Goal: Information Seeking & Learning: Check status

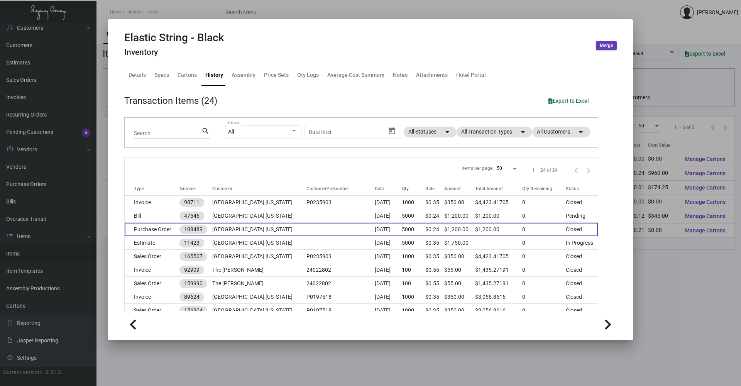
click at [165, 231] on td "Purchase Order" at bounding box center [152, 230] width 55 height 14
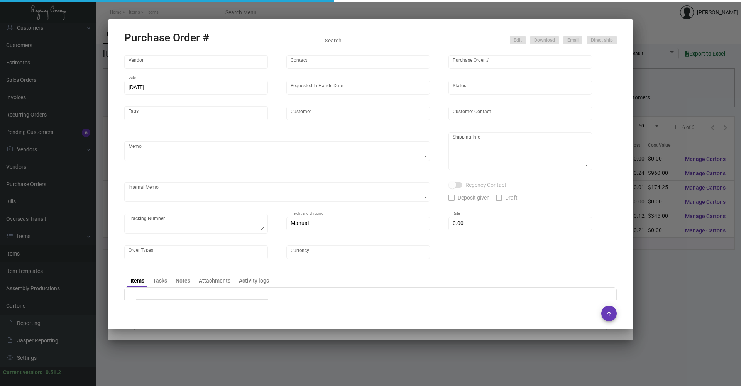
type input "[GEOGRAPHIC_DATA]"
type input "[PERSON_NAME]-Small"
type input "108489"
type input "[DATE]"
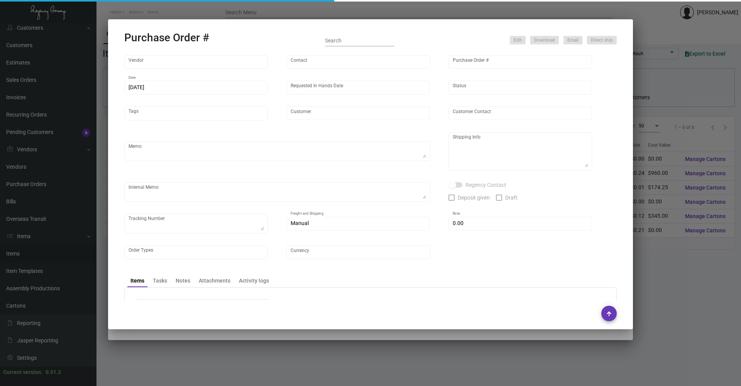
type input "[GEOGRAPHIC_DATA] [US_STATE]"
type textarea "Reorder - Purchase Order #94451 / Ship on UPS# 1AY276"
type textarea "Regency Group NJ - [PERSON_NAME] [STREET_ADDRESS]"
type textarea "12/4 - AP sent ACH."
checkbox input "true"
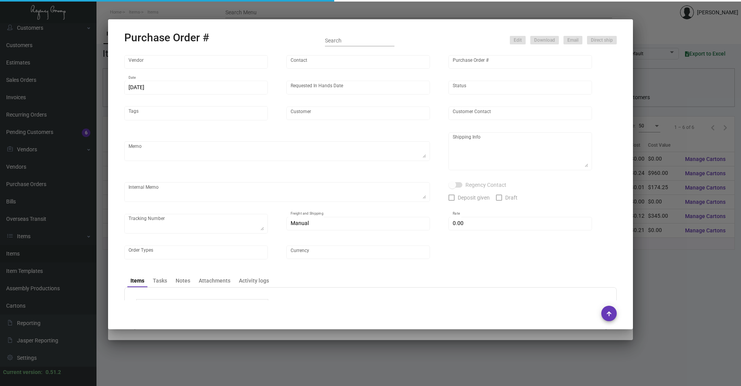
checkbox input "true"
type input "$ 0.00"
type input "United States Dollar $"
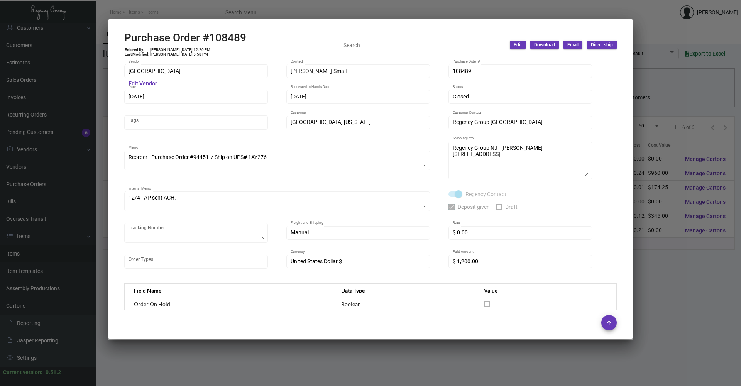
click at [666, 254] on div at bounding box center [370, 193] width 741 height 386
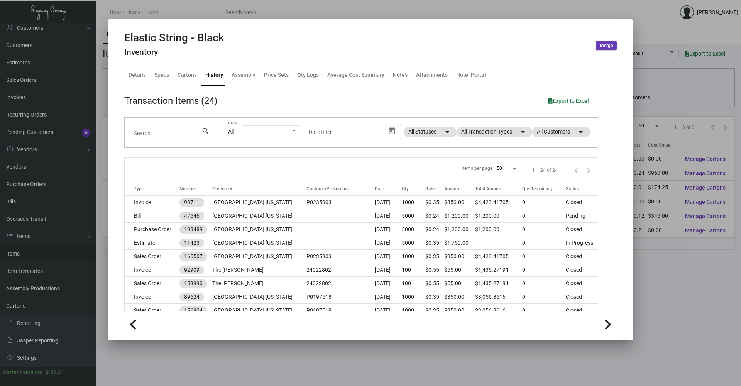
click at [639, 302] on div at bounding box center [370, 193] width 741 height 386
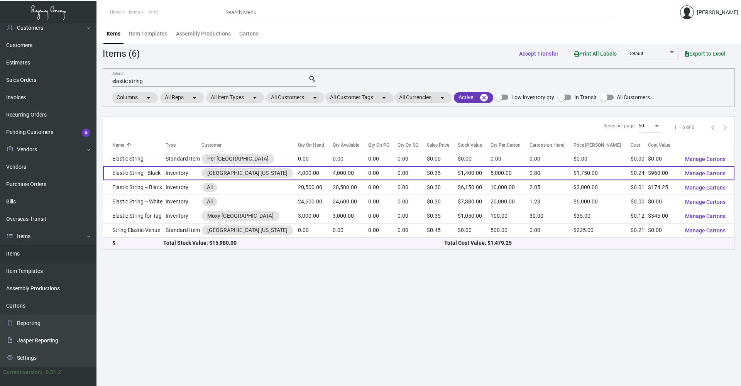
click at [158, 177] on td "Elastic String - Black" at bounding box center [134, 173] width 63 height 14
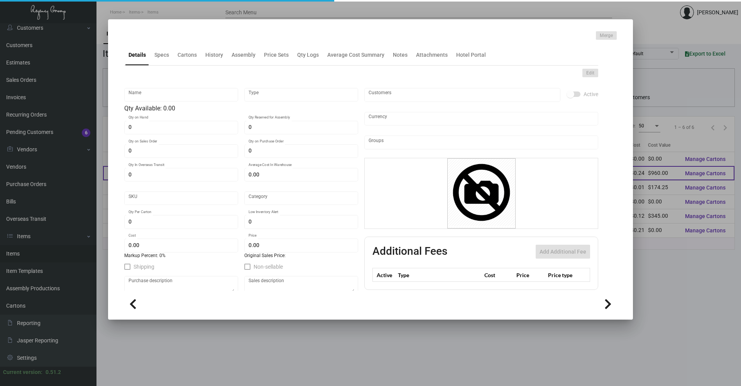
type input "Elastic String - Black"
type input "Inventory"
type input "4,000"
type input "$ 0.30"
type input "Standard"
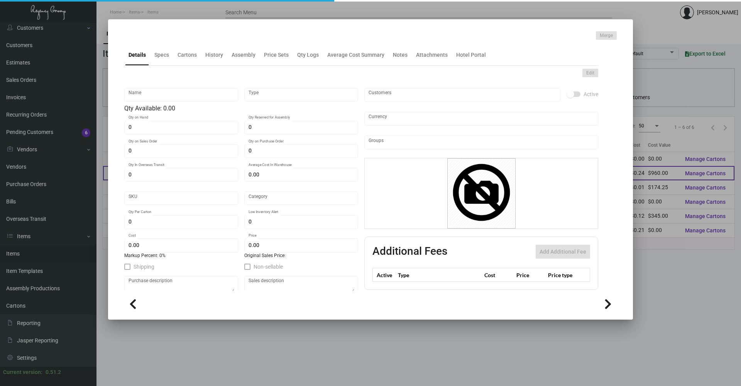
type input "5,000"
type input "250"
type input "$ 0.24"
type input "$ 0.35"
checkbox input "true"
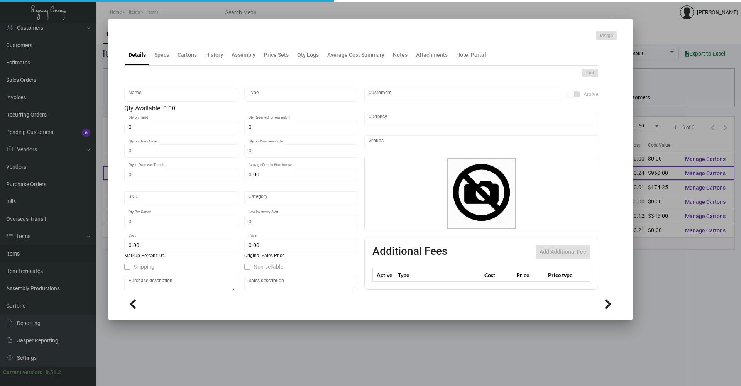
type input "United States Dollar $"
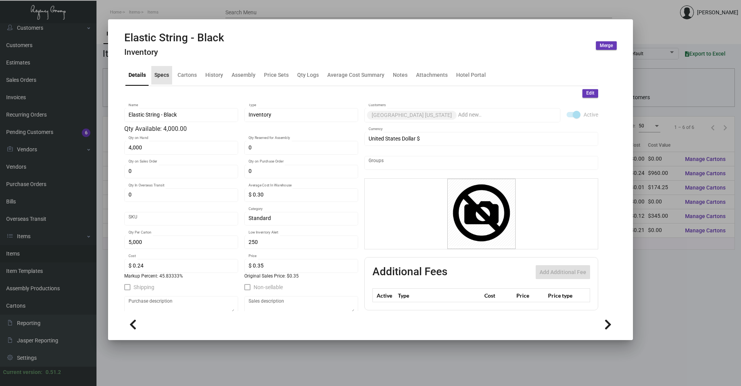
click at [165, 69] on div "Specs" at bounding box center [161, 75] width 21 height 19
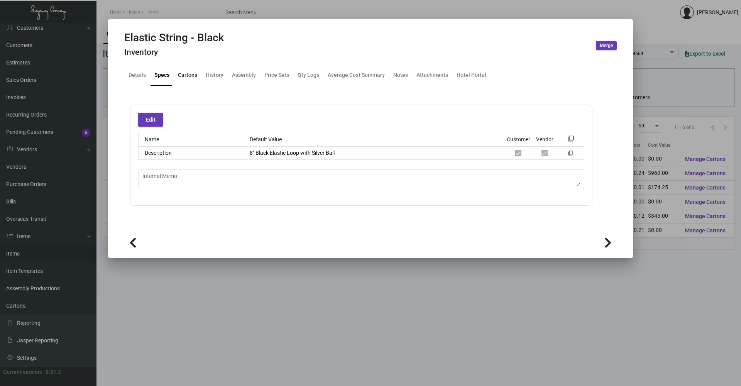
click at [188, 71] on div "Cartons" at bounding box center [187, 75] width 19 height 8
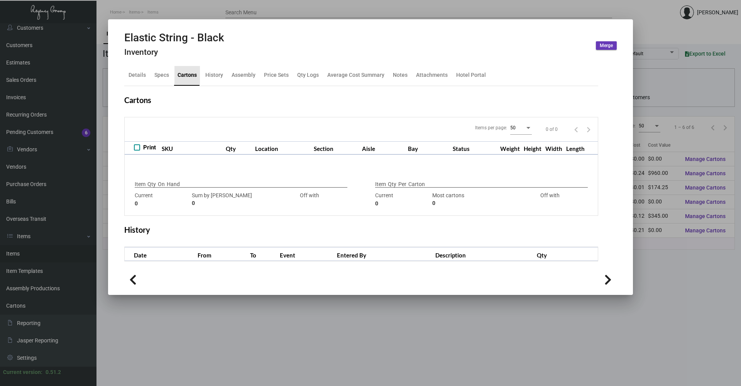
type input "4,000"
type input "4000"
type input "0"
type input "5,000"
type input "4000"
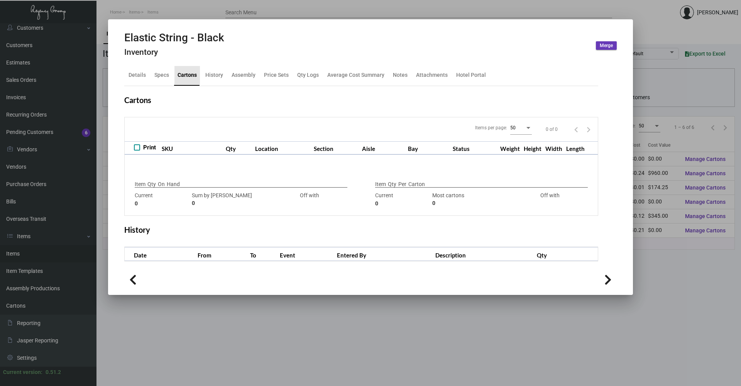
type input "+1000"
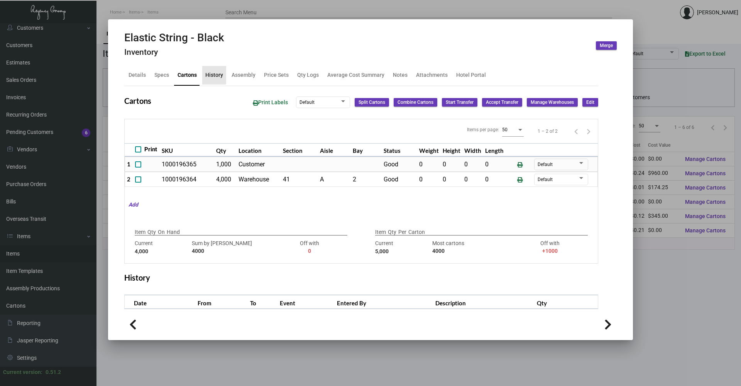
drag, startPoint x: 206, startPoint y: 73, endPoint x: 229, endPoint y: 75, distance: 23.2
click at [207, 73] on div "History" at bounding box center [214, 75] width 18 height 8
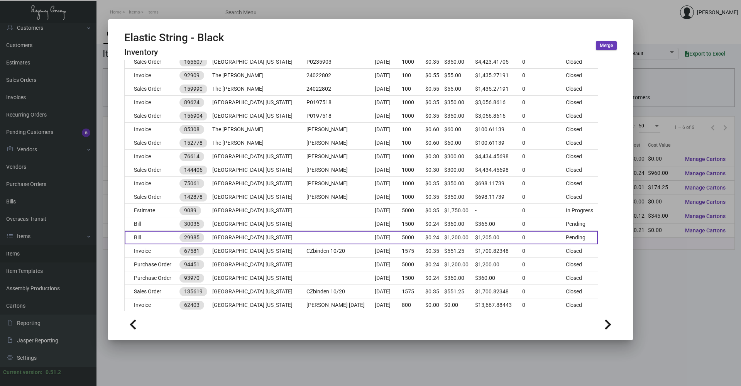
scroll to position [227, 0]
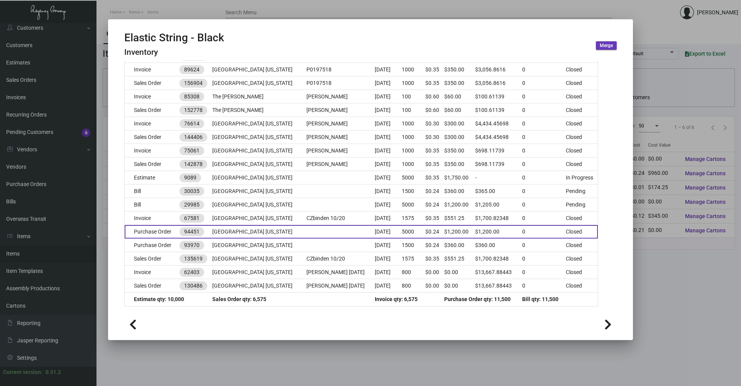
click at [258, 231] on td "[GEOGRAPHIC_DATA] [US_STATE]" at bounding box center [259, 232] width 94 height 14
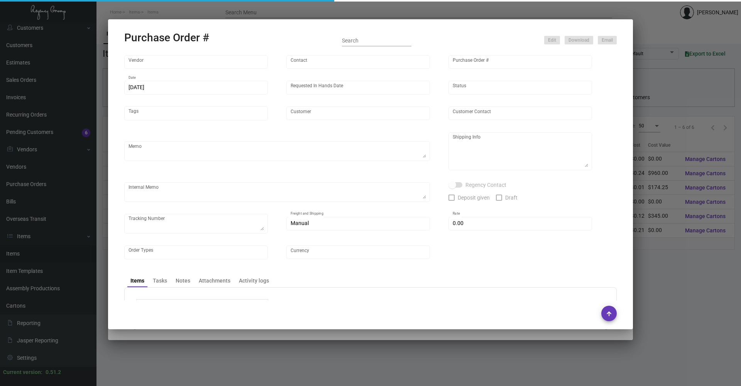
type input "[GEOGRAPHIC_DATA]"
type input "[PERSON_NAME]-Small"
type input "94451"
type input "[DATE]"
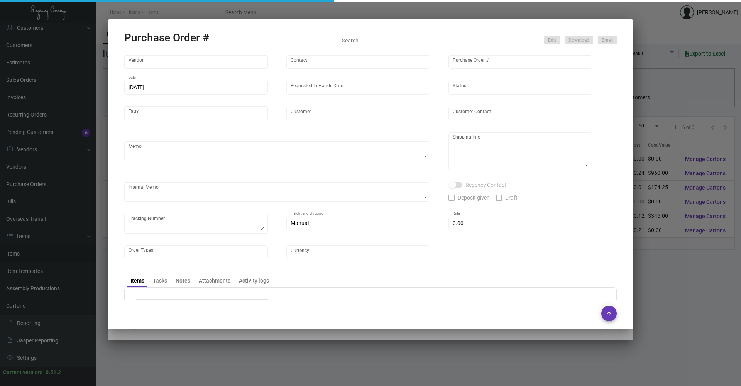
type input "[GEOGRAPHIC_DATA] [US_STATE]"
type input "Reginka Geneus"
type textarea "Please confirm receipt of order and estimated ship date Ship via UPS 1AY 276"
type textarea "The Regency Group Attn: Receiving Dept for 94451 [STREET_ADDRESS][US_STATE]"
type textarea "This item is being kept at the NY office. 4,000 for Inventory 1,000 for Hard Ro…"
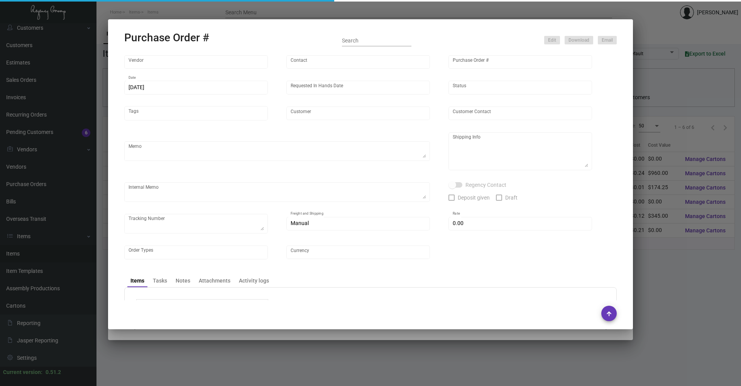
type input "$ 0.00"
type input "United States Dollar $"
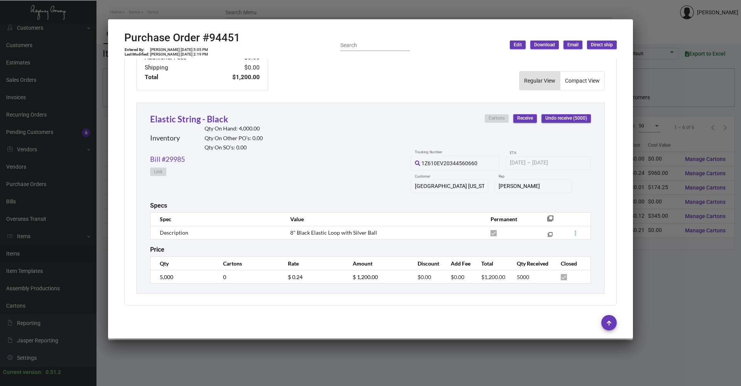
scroll to position [317, 0]
click at [414, 348] on div at bounding box center [370, 193] width 741 height 386
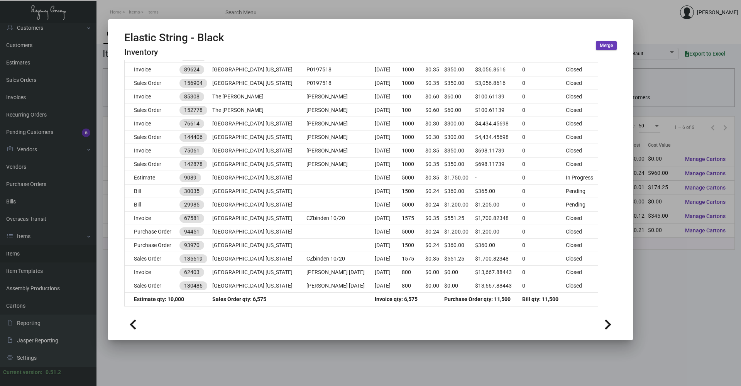
click at [404, 351] on div at bounding box center [370, 193] width 741 height 386
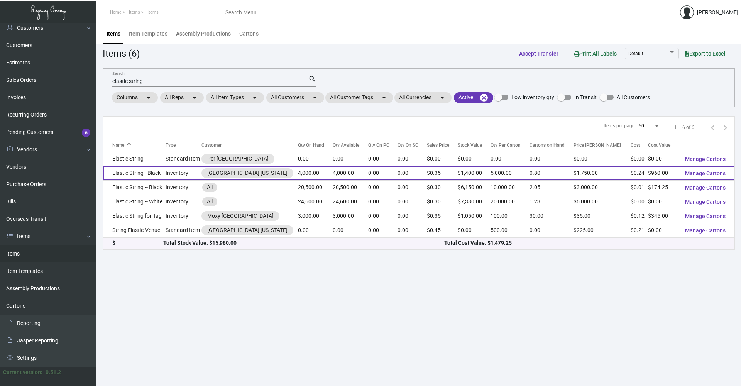
click at [173, 171] on td "Inventory" at bounding box center [184, 173] width 36 height 14
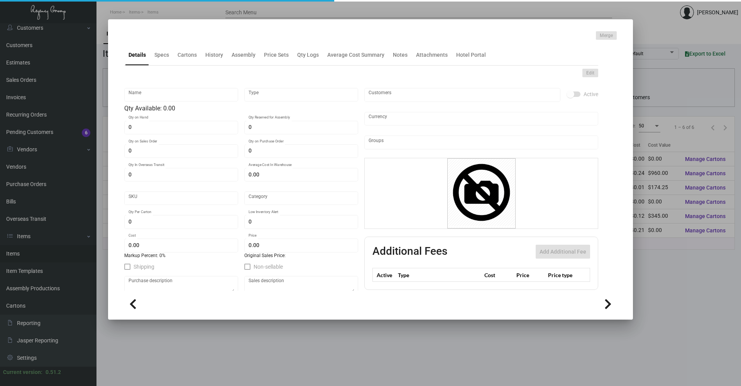
type input "Elastic String - Black"
type input "Inventory"
type input "4,000"
type input "$ 0.30"
type input "Standard"
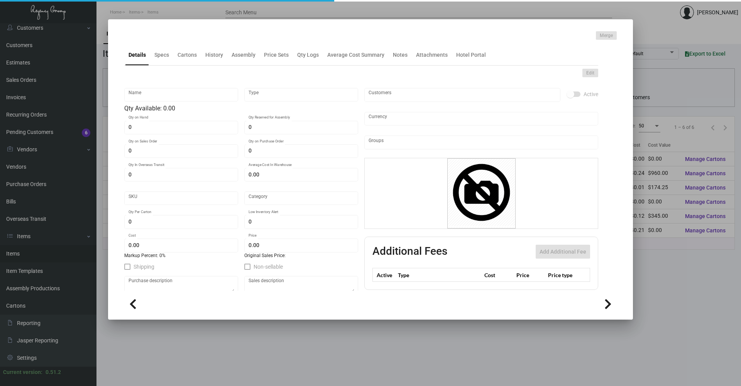
type input "5,000"
type input "250"
type input "$ 0.24"
type input "$ 0.35"
checkbox input "true"
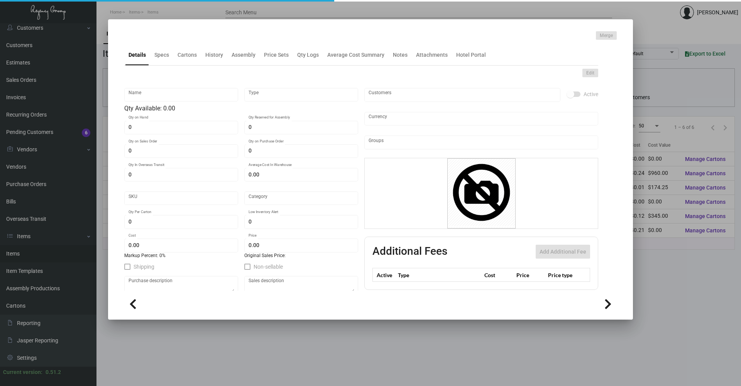
type input "United States Dollar $"
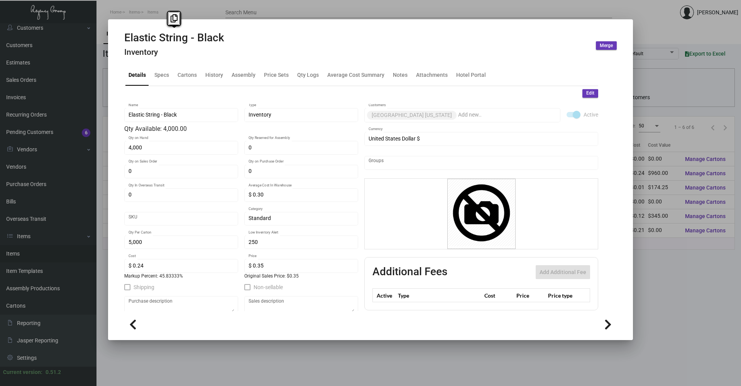
drag, startPoint x: 248, startPoint y: 42, endPoint x: 71, endPoint y: 42, distance: 176.9
click at [71, 42] on div "Elastic String - Black Inventory Merge Details Specs Cartons History Assembly P…" at bounding box center [370, 193] width 741 height 386
copy div "Elastic String - Black"
click at [205, 70] on div "History" at bounding box center [214, 75] width 24 height 19
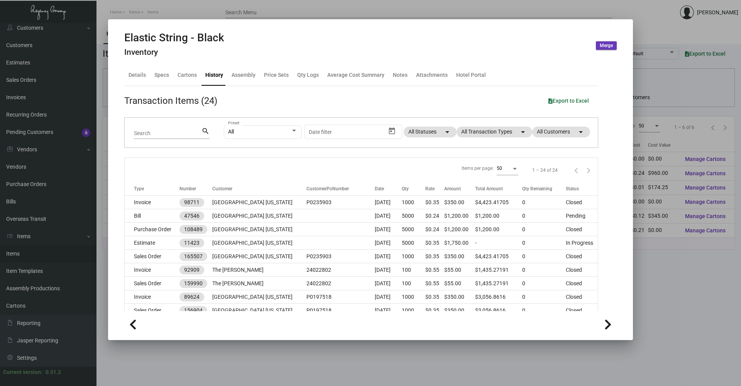
drag, startPoint x: 690, startPoint y: 280, endPoint x: 691, endPoint y: 7, distance: 273.4
click at [690, 251] on div at bounding box center [370, 193] width 741 height 386
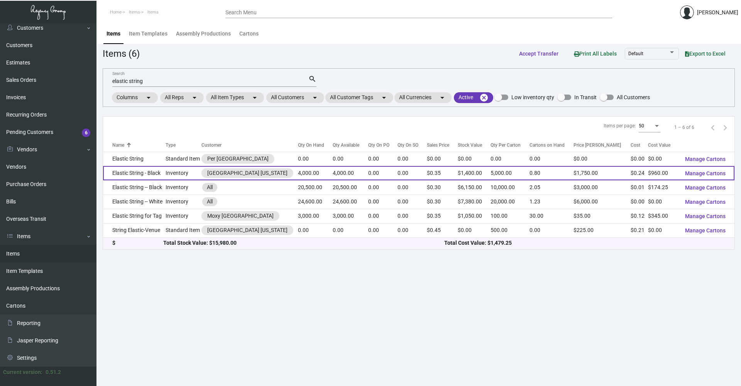
click at [183, 173] on td "Inventory" at bounding box center [184, 173] width 36 height 14
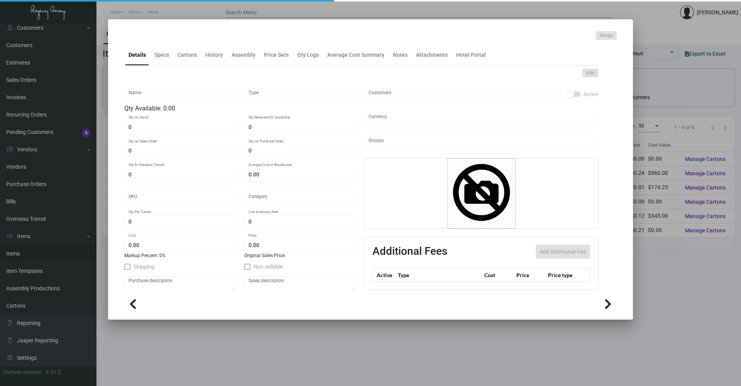
type input "Elastic String - Black"
type input "Inventory"
type input "4,000"
type input "$ 0.30"
type input "Standard"
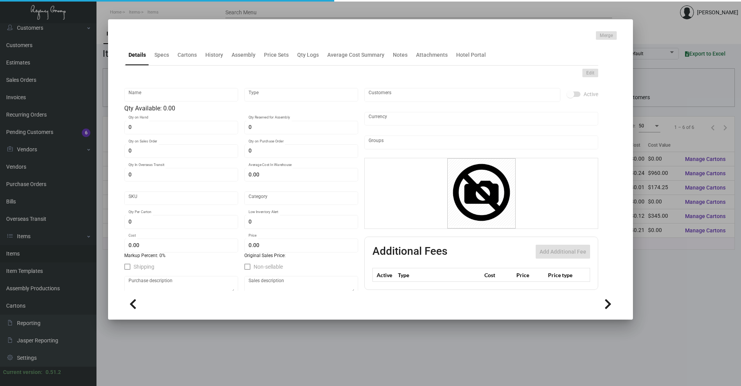
type input "5,000"
type input "250"
type input "$ 0.24"
type input "$ 0.35"
checkbox input "true"
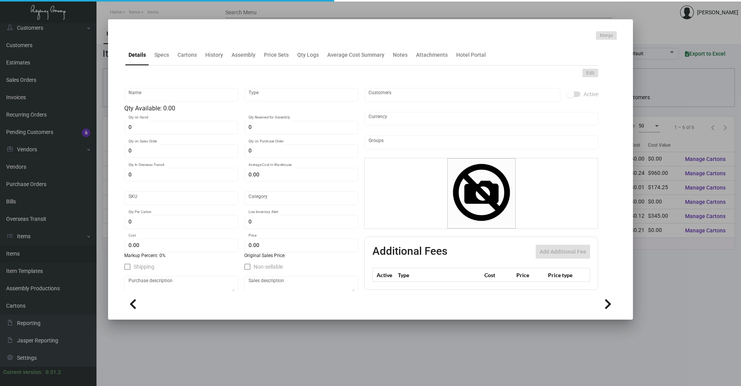
type input "United States Dollar $"
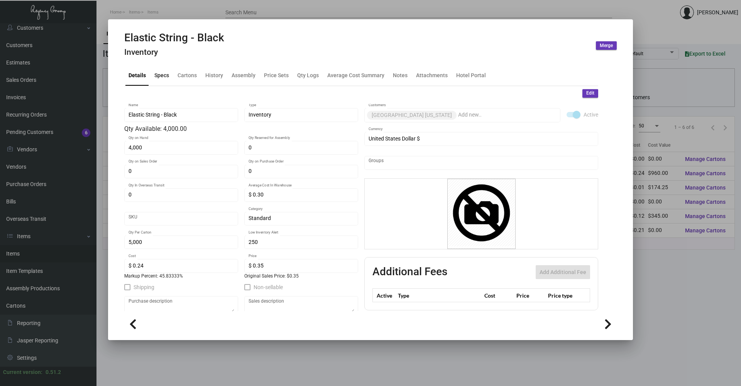
click at [167, 76] on div "Specs" at bounding box center [161, 75] width 15 height 8
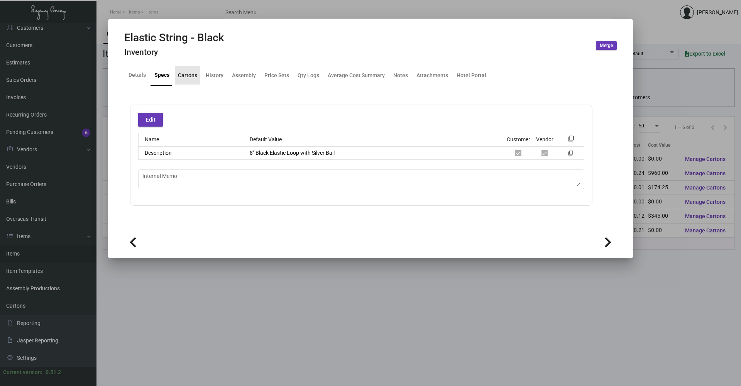
click at [190, 77] on div "Cartons" at bounding box center [187, 75] width 19 height 8
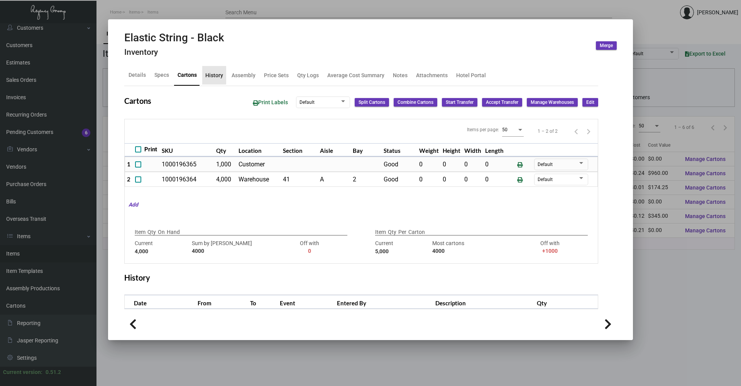
click at [206, 75] on div "History" at bounding box center [214, 75] width 18 height 8
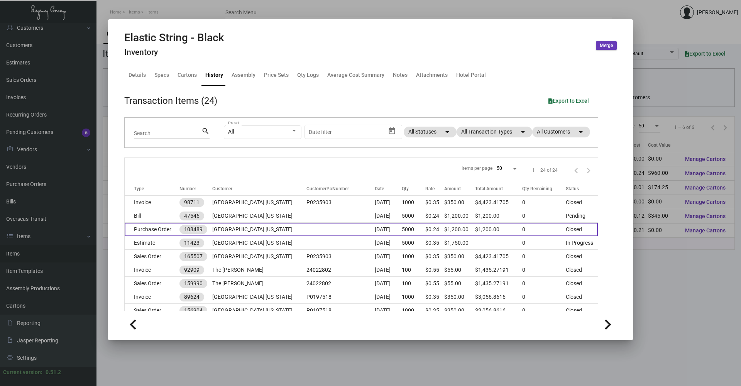
click at [160, 227] on td "Purchase Order" at bounding box center [152, 230] width 55 height 14
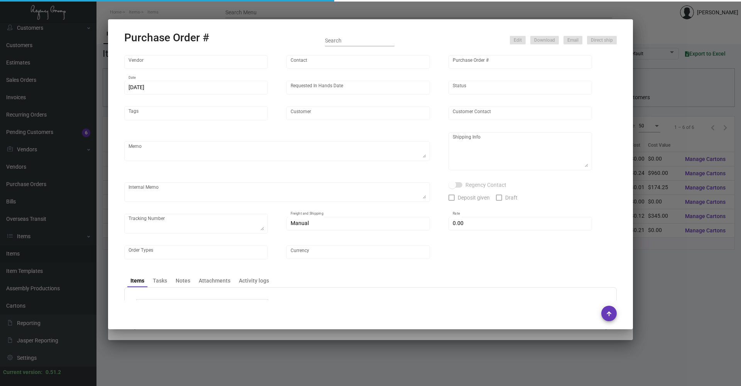
type input "[GEOGRAPHIC_DATA]"
type input "[PERSON_NAME]-Small"
type input "108489"
type input "[DATE]"
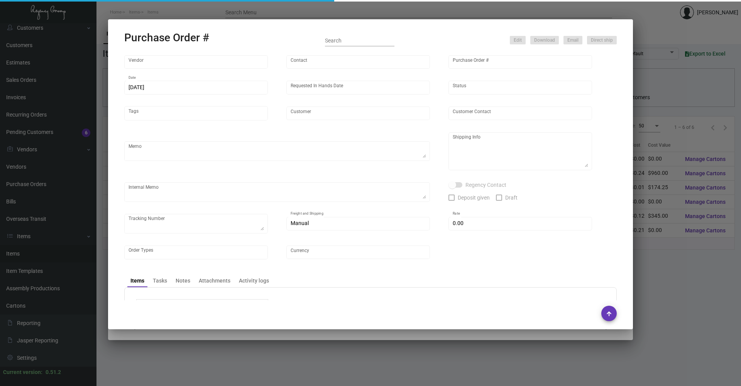
type input "[GEOGRAPHIC_DATA] [US_STATE]"
type textarea "Reorder - Purchase Order #94451 / Ship on UPS# 1AY276"
type textarea "Regency Group NJ - [PERSON_NAME] [STREET_ADDRESS]"
type textarea "12/4 - AP sent ACH."
checkbox input "true"
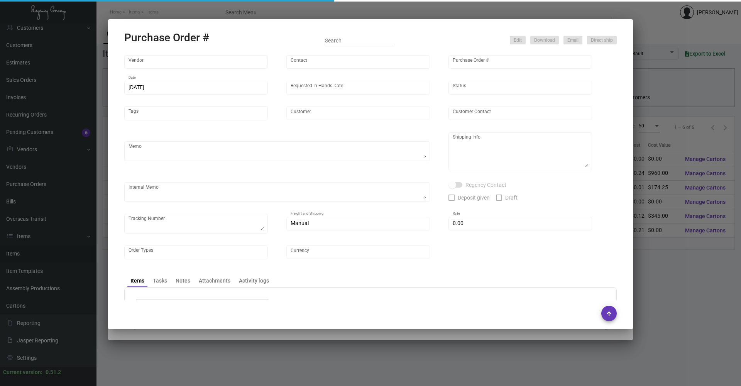
checkbox input "true"
type input "$ 0.00"
type input "United States Dollar $"
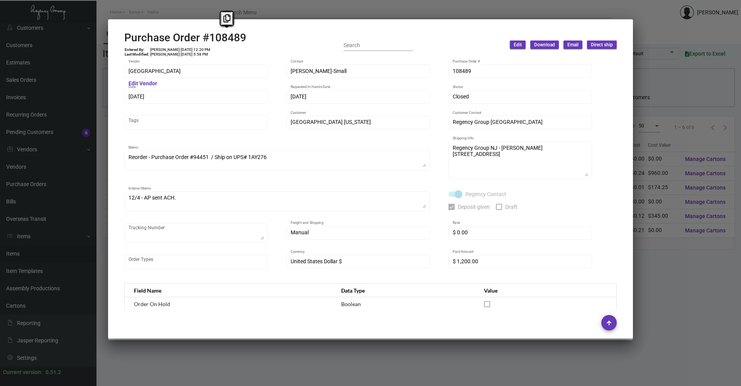
copy h2 "108489"
drag, startPoint x: 251, startPoint y: 36, endPoint x: 208, endPoint y: 37, distance: 43.3
click at [208, 37] on div "Purchase Order #108489 Entered By: [PERSON_NAME] [DATE] 12:20 PM Last Modified:…" at bounding box center [370, 44] width 493 height 27
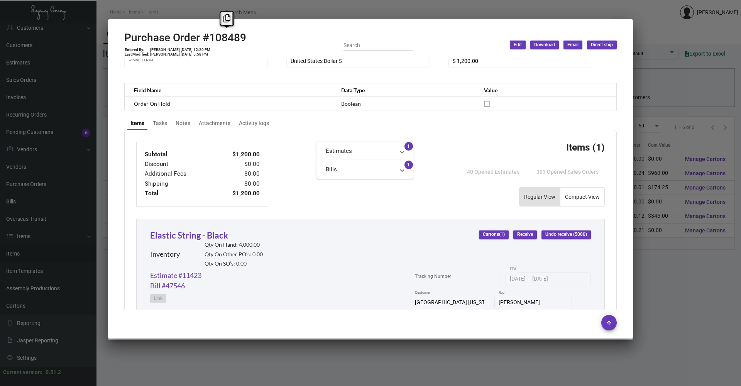
scroll to position [163, 0]
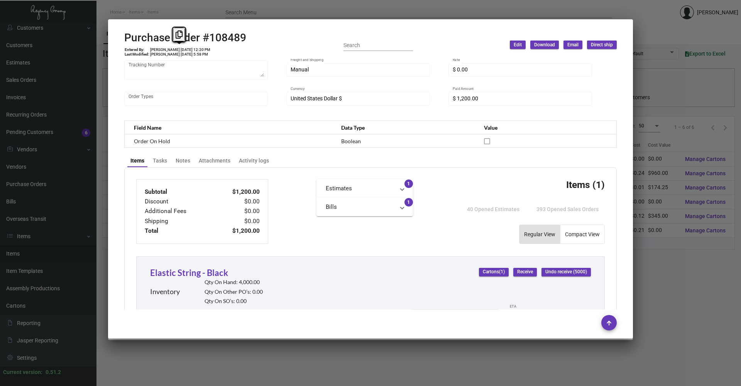
copy td "[DATE]"
drag, startPoint x: 171, startPoint y: 47, endPoint x: 187, endPoint y: 48, distance: 15.8
click at [187, 48] on td "[PERSON_NAME] [DATE] 12:20 PM" at bounding box center [180, 49] width 61 height 5
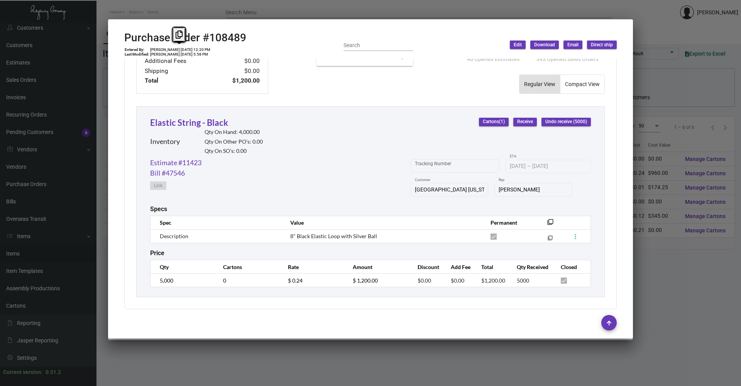
scroll to position [317, 0]
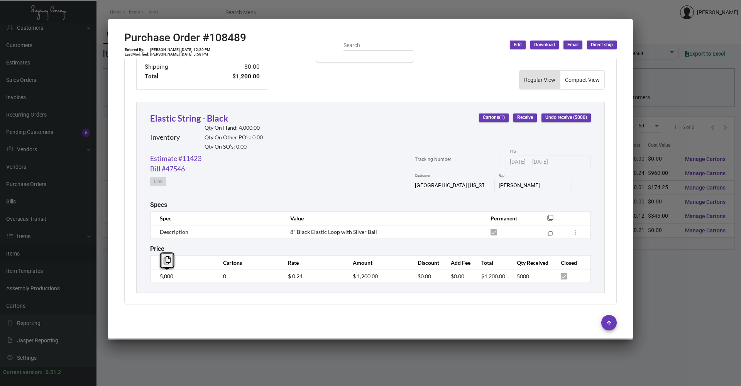
click at [149, 274] on div "Elastic String - Black Inventory Qty On Hand: 4,000.00 Qty On Other PO’s: 0.00 …" at bounding box center [370, 197] width 469 height 191
click at [305, 276] on td "$ 0.24" at bounding box center [312, 277] width 65 height 14
drag, startPoint x: 285, startPoint y: 276, endPoint x: 280, endPoint y: 276, distance: 5.0
click at [280, 276] on td "$ 0.24" at bounding box center [312, 277] width 65 height 14
click at [192, 158] on link "Estimate #11423" at bounding box center [175, 158] width 51 height 10
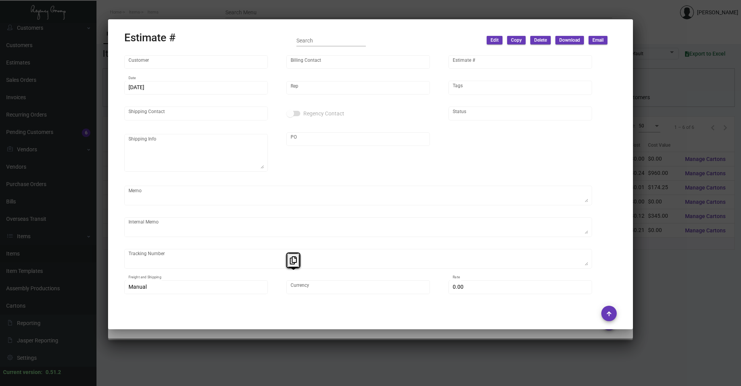
type input "[GEOGRAPHIC_DATA] [US_STATE]"
type input "AP BILLING"
type input "11423"
type input "[DATE]"
type input "[PERSON_NAME]"
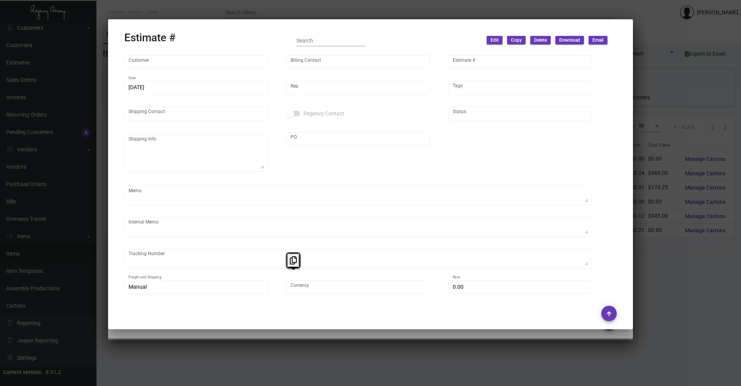
type input "United States Dollar $"
type input "$ 0.00"
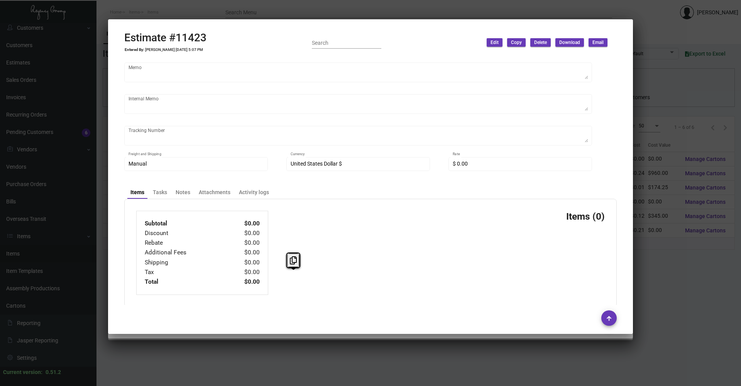
scroll to position [134, 0]
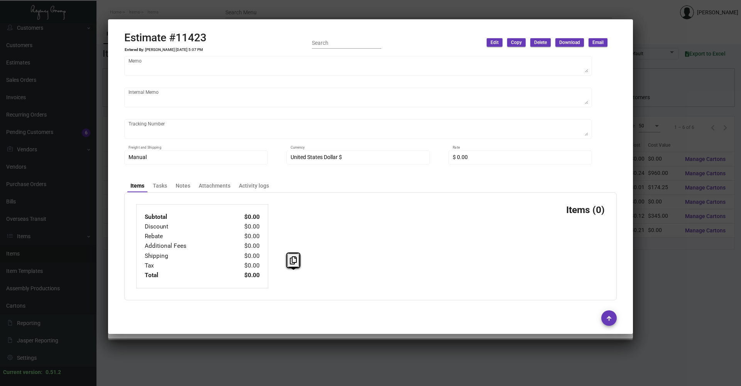
click at [391, 232] on div "Subtotal $0.00 Discount $0.00 Rebate $0.00 Additional Fees $0.00 Shipping $0.00…" at bounding box center [370, 246] width 493 height 108
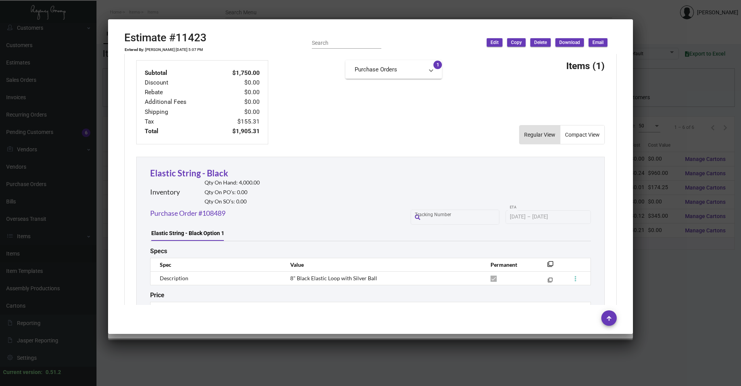
scroll to position [366, 0]
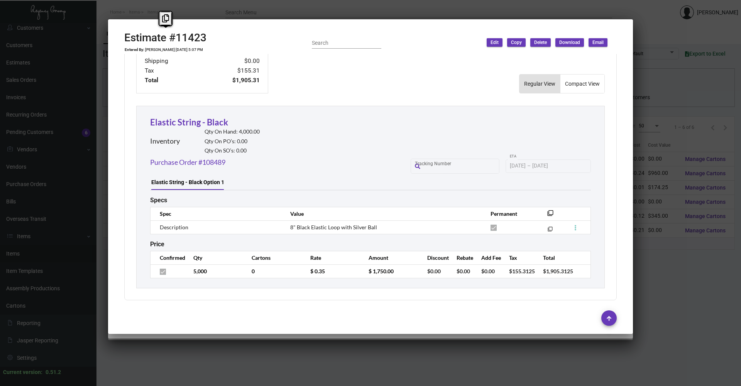
copy h2 "Estimate #11423"
drag, startPoint x: 215, startPoint y: 38, endPoint x: 119, endPoint y: 44, distance: 96.7
click at [119, 44] on mat-dialog-container "Estimate #11423 Entered By: [PERSON_NAME] [DATE] 5:07 PM Search Edit Copy Delet…" at bounding box center [370, 176] width 525 height 315
click at [189, 44] on h2 "Estimate #11423" at bounding box center [165, 37] width 82 height 13
click at [173, 38] on h2 "Estimate #11423" at bounding box center [165, 37] width 82 height 13
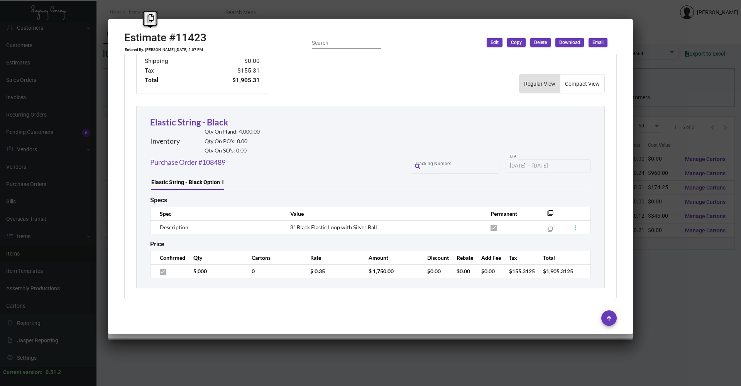
copy h2 "Estimate #"
drag, startPoint x: 176, startPoint y: 38, endPoint x: 121, endPoint y: 41, distance: 54.6
click at [121, 41] on mat-dialog-container "Estimate #11423 Entered By: [PERSON_NAME] [DATE] 5:07 PM Search Edit Copy Delet…" at bounding box center [370, 176] width 525 height 315
click at [193, 271] on td "5,000" at bounding box center [215, 272] width 58 height 14
click at [275, 241] on div "Price" at bounding box center [370, 244] width 441 height 7
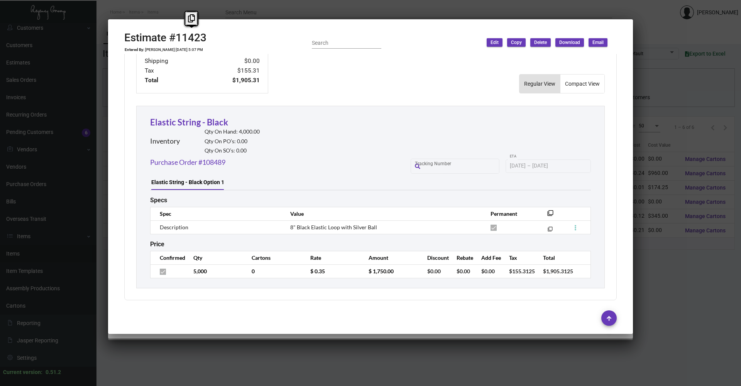
copy h2 "11423"
drag, startPoint x: 178, startPoint y: 40, endPoint x: 209, endPoint y: 37, distance: 31.4
click at [209, 37] on div "Estimate #11423 Entered By: [PERSON_NAME] [DATE] 5:07 PM Search Edit Copy Delet…" at bounding box center [370, 42] width 493 height 23
click at [317, 273] on td "$ 0.35" at bounding box center [332, 272] width 58 height 14
click at [306, 274] on td "$ 0.35" at bounding box center [332, 272] width 58 height 14
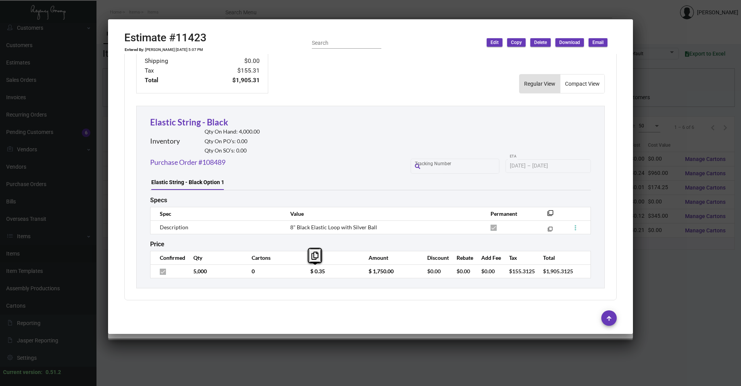
click at [731, 266] on div at bounding box center [370, 193] width 741 height 386
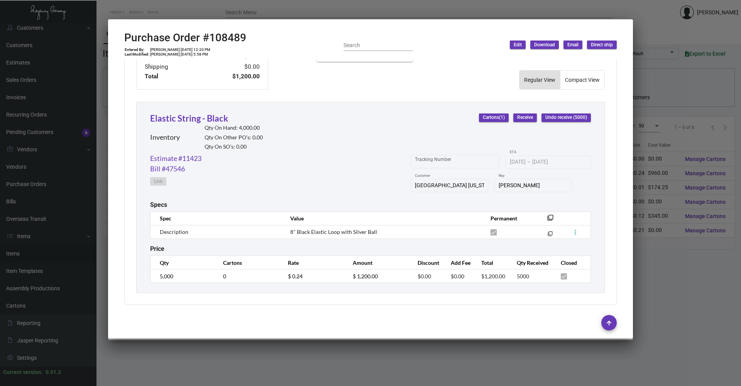
click at [502, 355] on div at bounding box center [370, 193] width 741 height 386
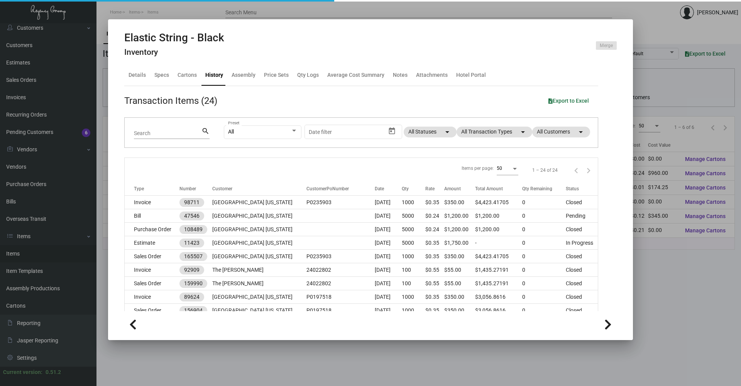
click at [246, 351] on div at bounding box center [370, 193] width 741 height 386
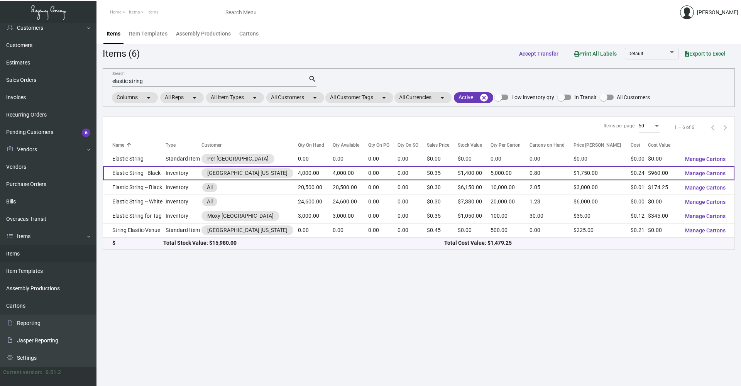
click at [165, 173] on td "Elastic String - Black" at bounding box center [134, 173] width 63 height 14
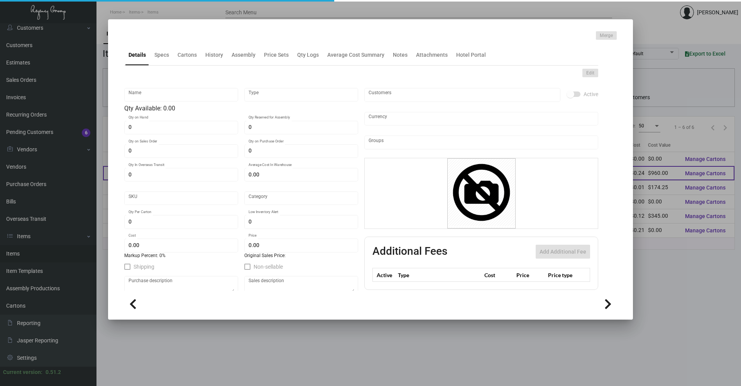
type input "Elastic String - Black"
type input "Inventory"
type input "4,000"
type input "$ 0.30"
type input "Standard"
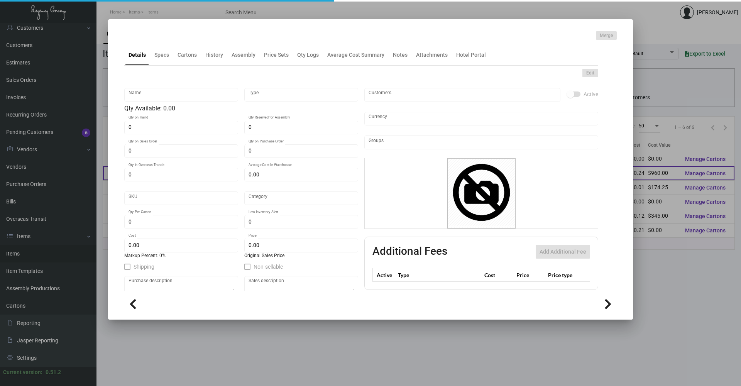
type input "5,000"
type input "250"
type input "$ 0.24"
type input "$ 0.35"
checkbox input "true"
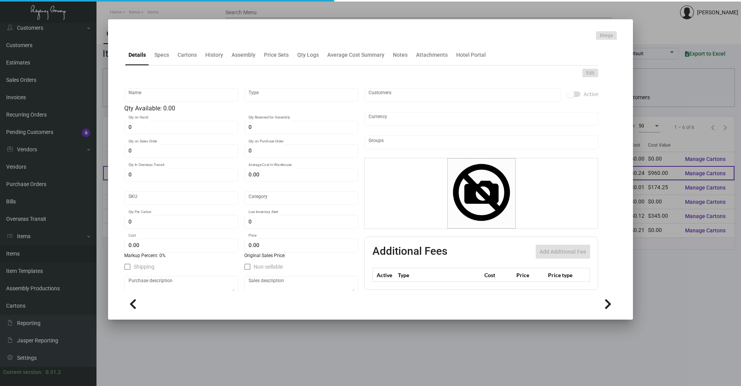
type input "United States Dollar $"
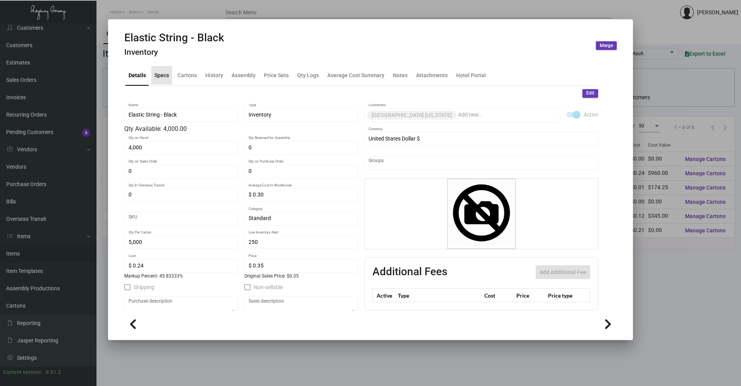
click at [158, 82] on div "Specs" at bounding box center [161, 75] width 21 height 19
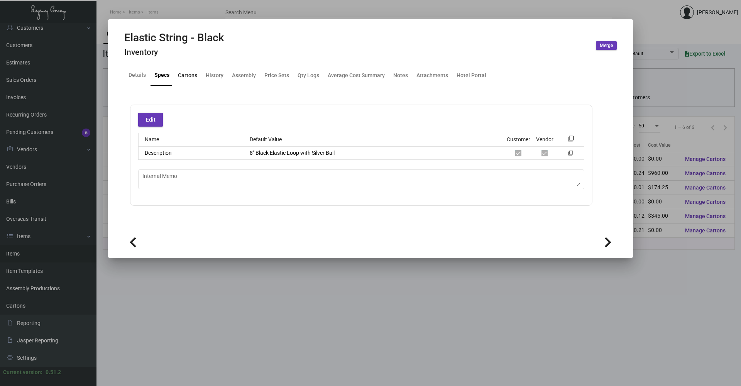
click at [183, 74] on div "Cartons" at bounding box center [187, 75] width 19 height 8
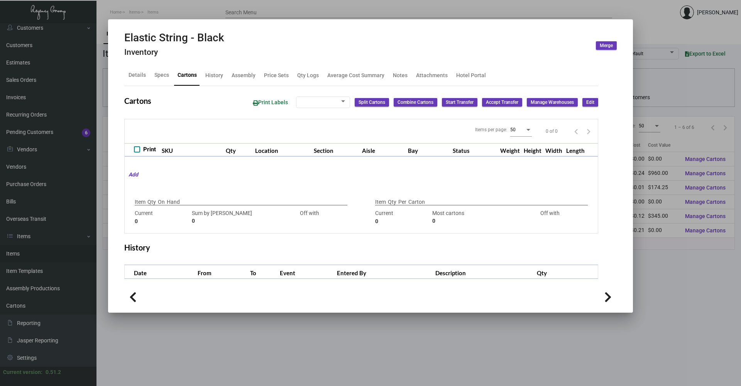
type input "4,000"
type input "4000"
type input "0"
type input "5,000"
type input "4000"
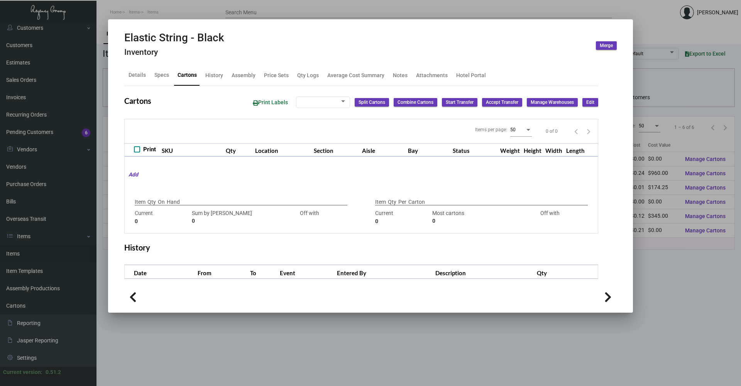
type input "+1000"
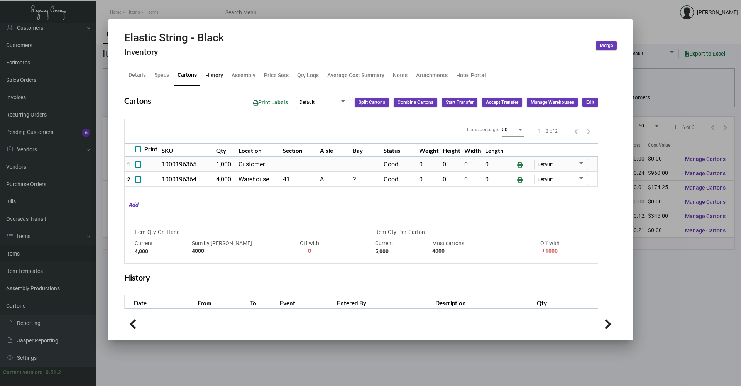
click at [210, 76] on div "History" at bounding box center [214, 75] width 18 height 8
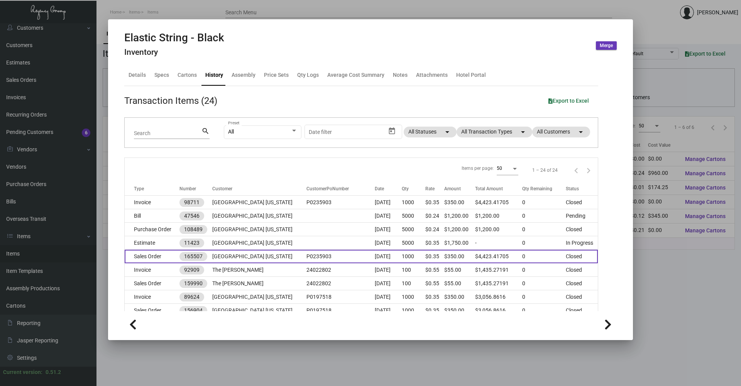
click at [162, 254] on td "Sales Order" at bounding box center [152, 257] width 55 height 14
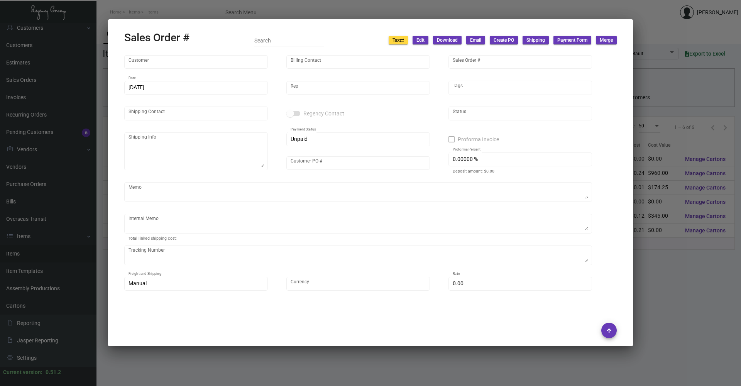
type input "[GEOGRAPHIC_DATA] [US_STATE]"
type input "AP BILLING"
type input "165507"
type input "[DATE]"
type input "[PERSON_NAME]"
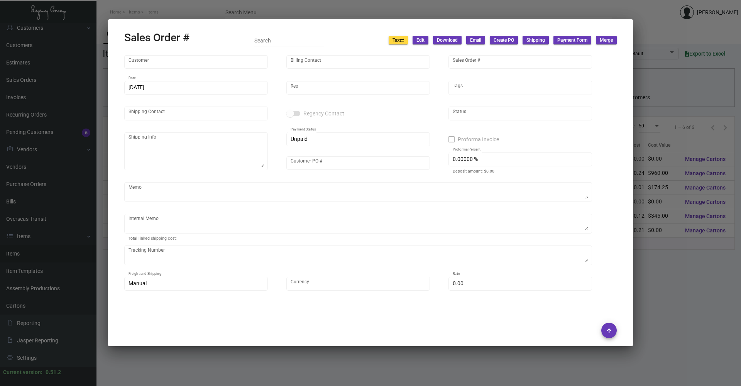
type input "[PERSON_NAME]"
type textarea "[GEOGRAPHIC_DATA] [US_STATE] - [PERSON_NAME] [STREET_ADDRESS][US_STATE]"
type input "P0235903"
type textarea "[DATE]. [PERSON_NAME]. [GEOGRAPHIC_DATA]. Delivery. elastic string - $8.35"
type input "United States Dollar $"
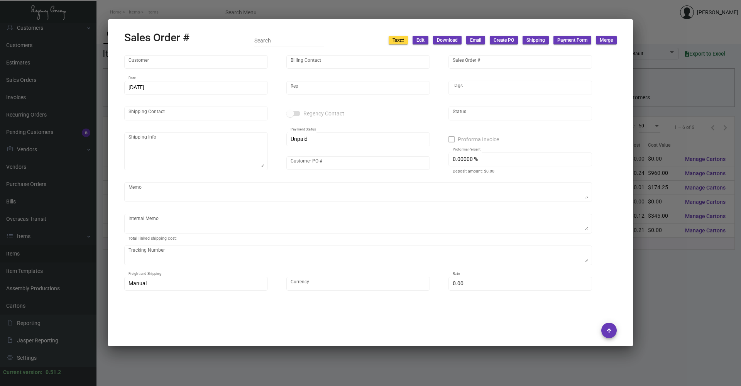
type input "$ 187.84"
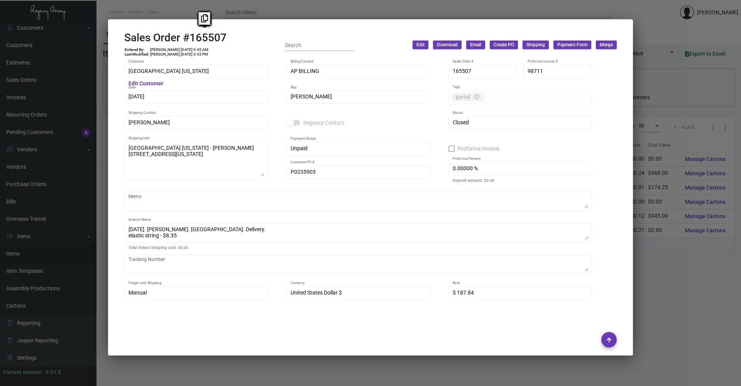
drag, startPoint x: 234, startPoint y: 36, endPoint x: 184, endPoint y: 42, distance: 50.2
click at [184, 42] on div "Sales Order #165507 Entered By: [PERSON_NAME] [DATE] 9:45 AM Last Modified: [PE…" at bounding box center [370, 44] width 493 height 27
click at [159, 9] on div at bounding box center [370, 193] width 741 height 386
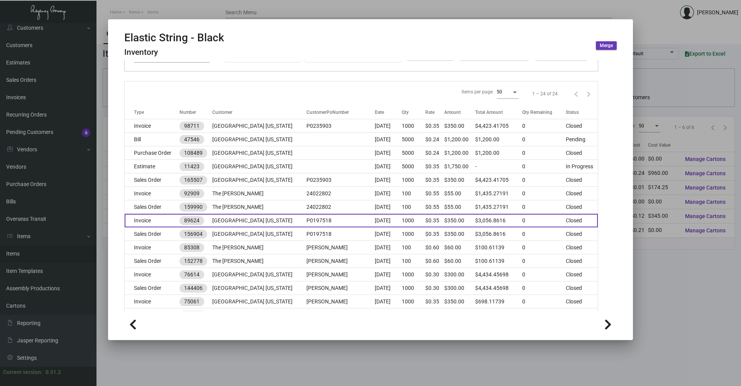
scroll to position [77, 0]
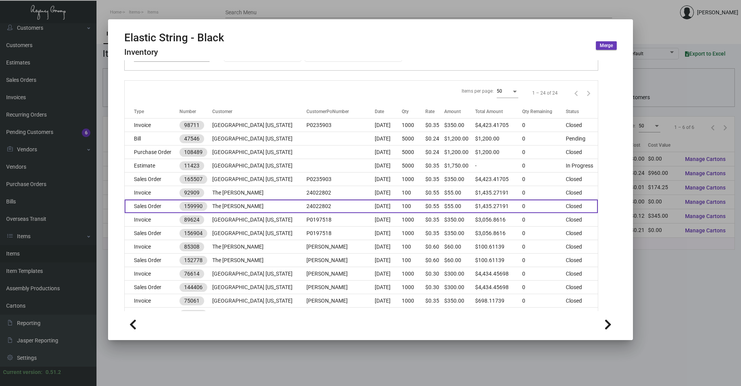
click at [268, 207] on td "The [PERSON_NAME]" at bounding box center [259, 207] width 94 height 14
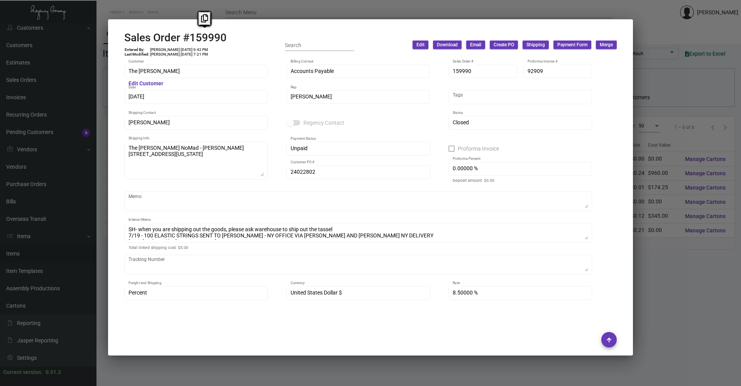
copy h2 "#159990"
drag, startPoint x: 243, startPoint y: 37, endPoint x: 185, endPoint y: 39, distance: 58.7
click at [185, 39] on div "Sales Order #159990 Entered By: [PERSON_NAME] [DATE] 9:42 PM Last Modified: [PE…" at bounding box center [370, 44] width 493 height 27
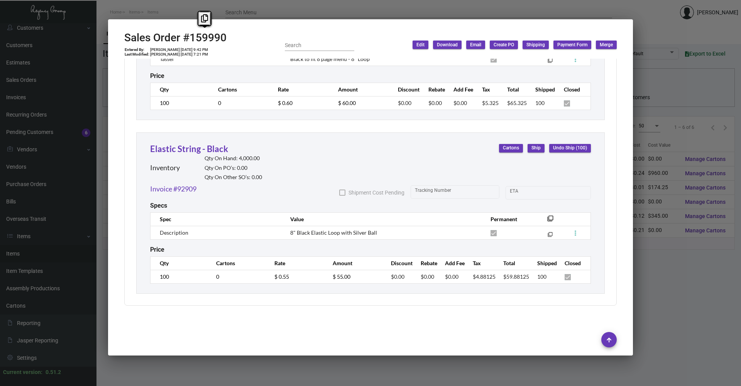
scroll to position [770, 0]
drag, startPoint x: 298, startPoint y: 282, endPoint x: 276, endPoint y: 282, distance: 21.2
click at [276, 282] on td "$ 0.55" at bounding box center [296, 276] width 58 height 14
click at [270, 274] on td "$ 0.55" at bounding box center [296, 276] width 58 height 14
click at [157, 277] on td "100" at bounding box center [180, 276] width 58 height 14
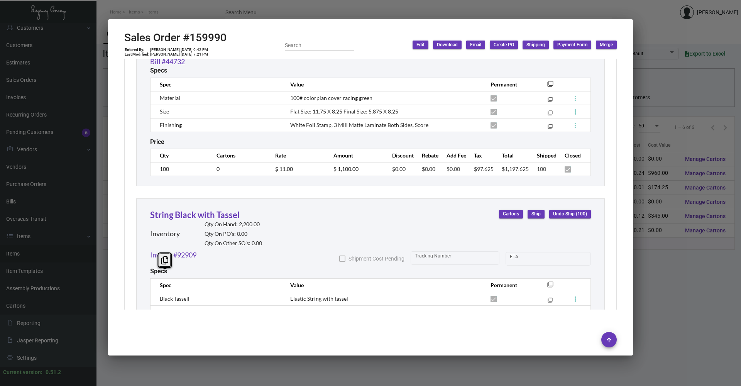
scroll to position [461, 0]
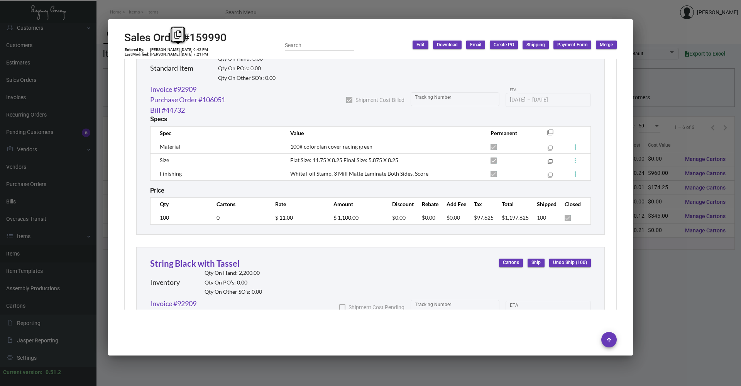
copy td "[DATE]"
drag, startPoint x: 171, startPoint y: 50, endPoint x: 185, endPoint y: 51, distance: 13.5
click at [185, 51] on td "[PERSON_NAME] [DATE] 9:42 PM" at bounding box center [179, 49] width 59 height 5
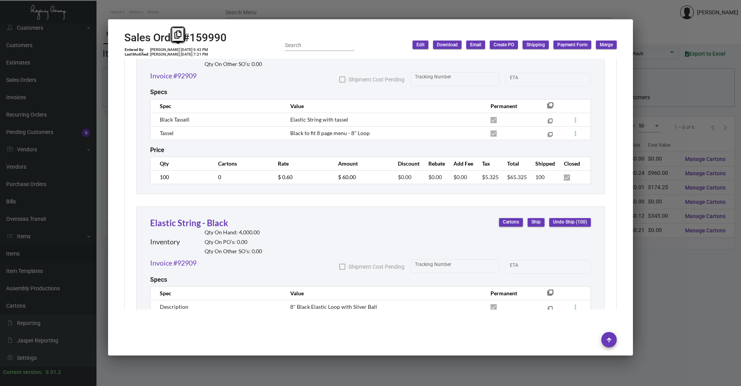
scroll to position [770, 0]
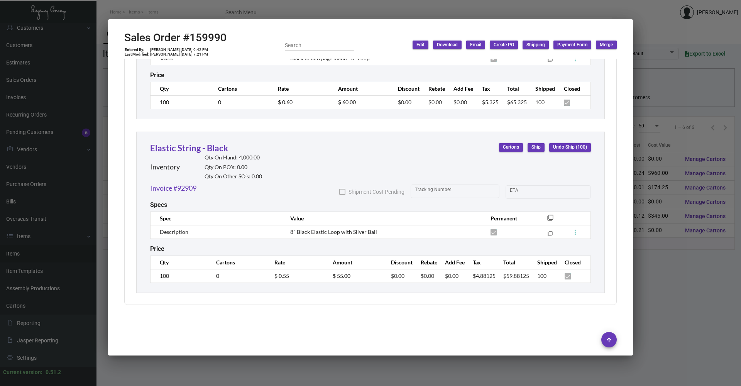
click at [680, 296] on div at bounding box center [370, 193] width 741 height 386
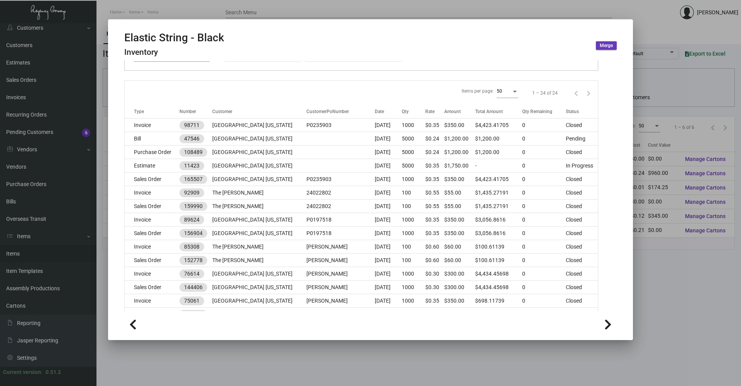
drag, startPoint x: 682, startPoint y: 317, endPoint x: 690, endPoint y: 303, distance: 15.4
click at [682, 316] on div at bounding box center [370, 193] width 741 height 386
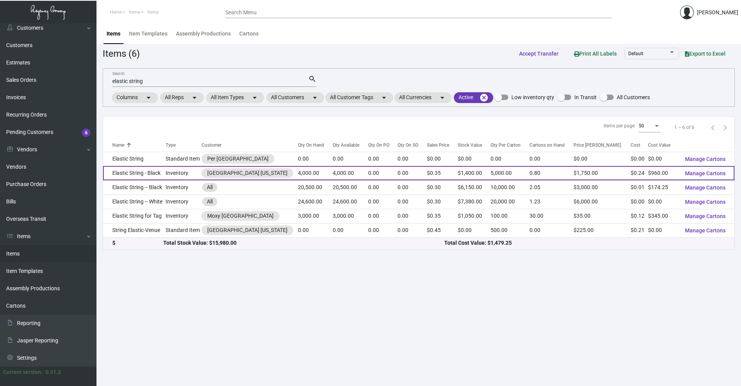
click at [156, 175] on td "Elastic String - Black" at bounding box center [134, 173] width 63 height 14
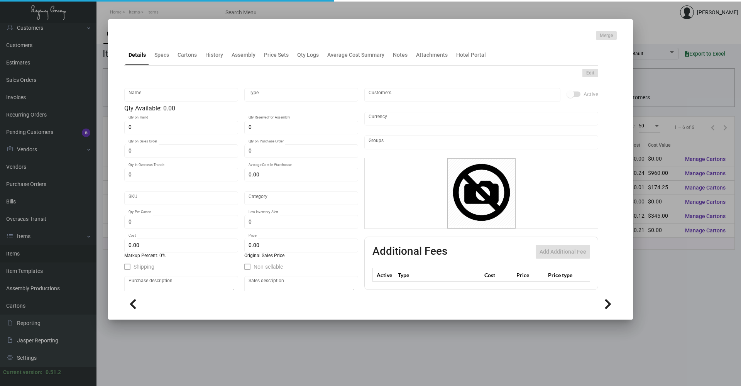
type input "Elastic String - Black"
type input "Inventory"
type input "4,000"
type input "$ 0.30"
type input "Standard"
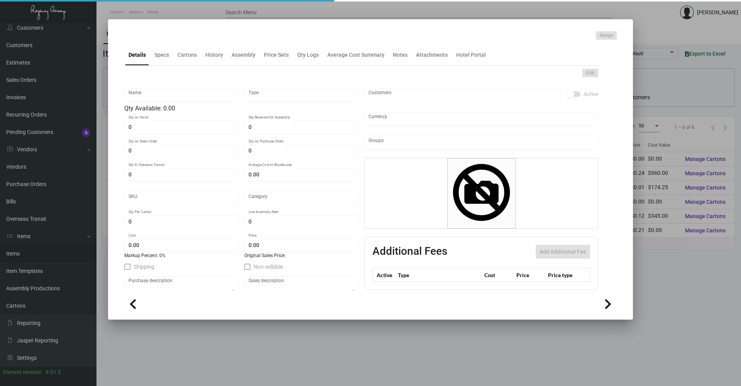
type input "5,000"
type input "250"
type input "$ 0.24"
type input "$ 0.35"
checkbox input "true"
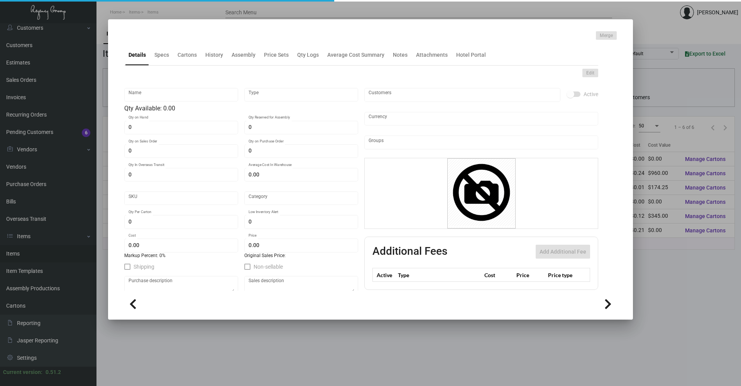
type input "United States Dollar $"
click at [165, 53] on div "Specs" at bounding box center [161, 55] width 15 height 8
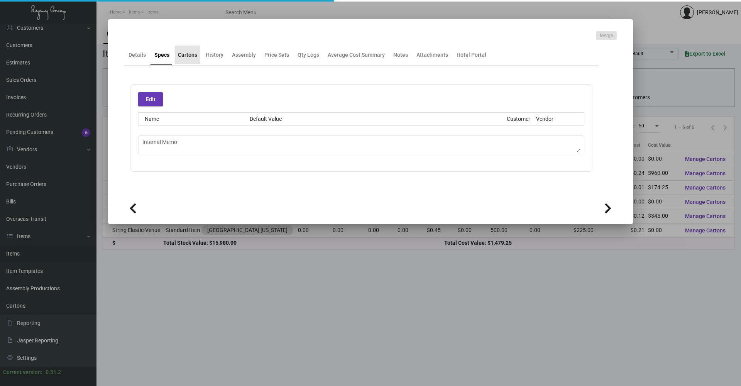
click at [188, 54] on div "Cartons" at bounding box center [187, 55] width 19 height 8
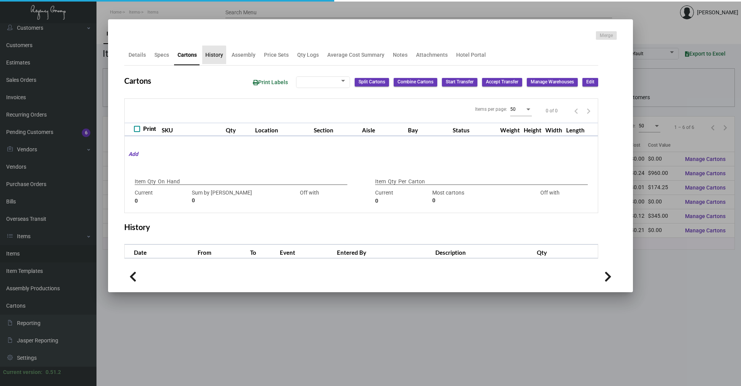
click at [213, 57] on div "History" at bounding box center [214, 55] width 18 height 8
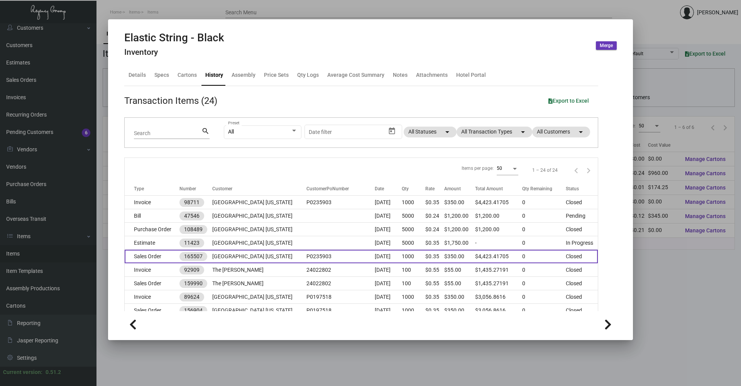
click at [166, 258] on td "Sales Order" at bounding box center [152, 257] width 55 height 14
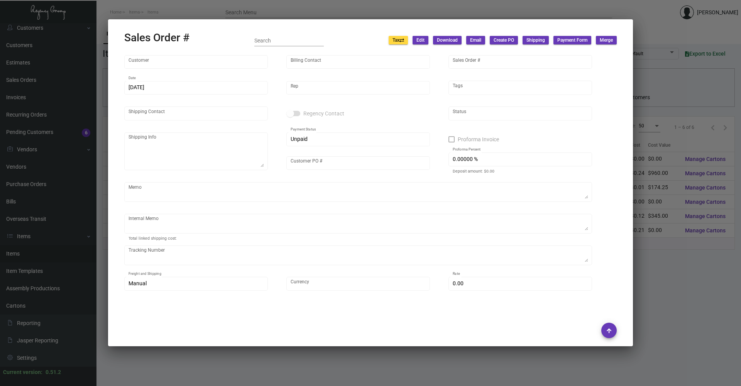
type input "[GEOGRAPHIC_DATA] [US_STATE]"
type input "AP BILLING"
type input "165507"
type input "[DATE]"
type input "[PERSON_NAME]"
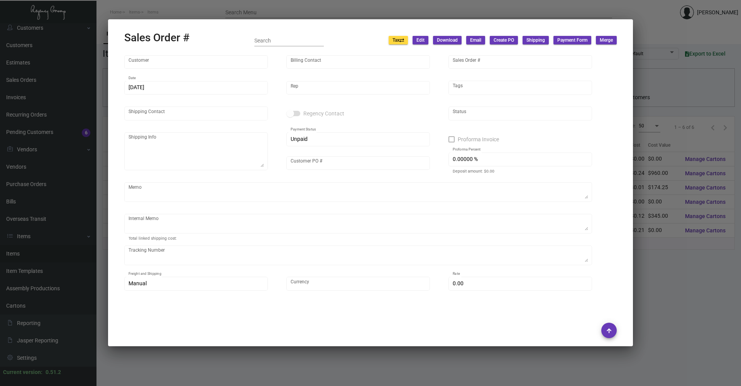
type input "[PERSON_NAME]"
type textarea "[GEOGRAPHIC_DATA] [US_STATE] - [PERSON_NAME] [STREET_ADDRESS][US_STATE]"
type input "P0235903"
type textarea "[DATE]. [PERSON_NAME]. [GEOGRAPHIC_DATA]. Delivery. elastic string - $8.35"
type input "United States Dollar $"
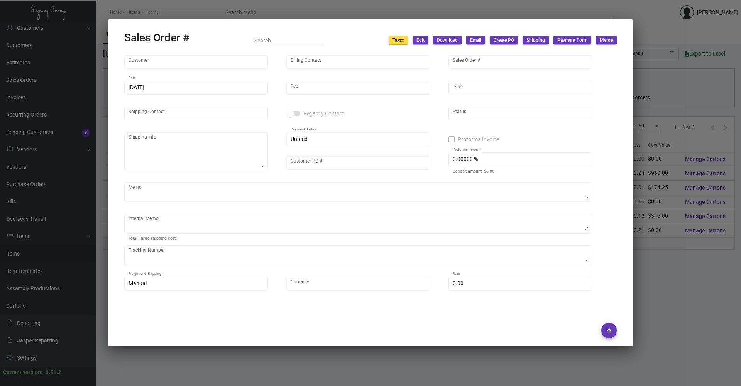
type input "$ 187.84"
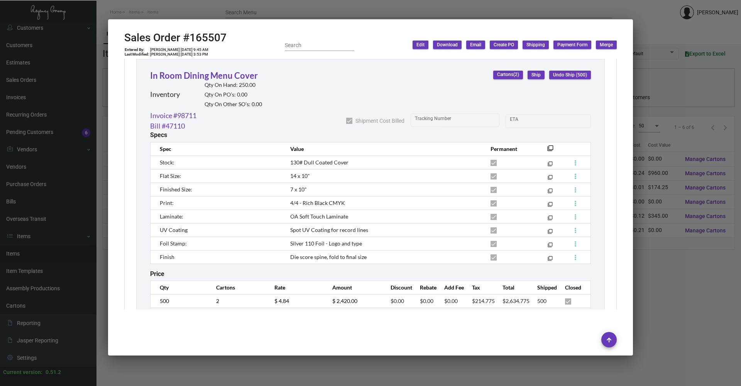
scroll to position [502, 0]
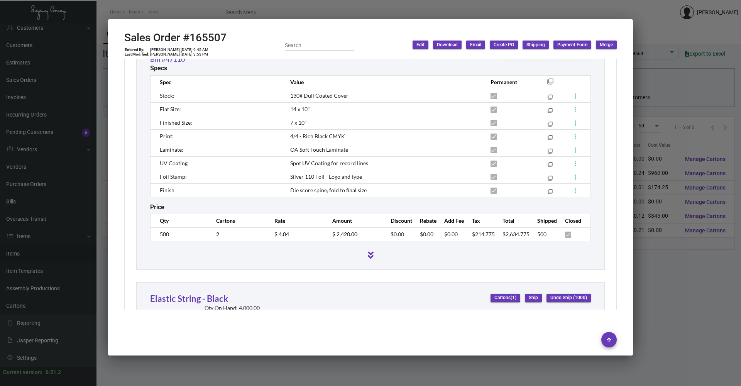
click at [178, 6] on div at bounding box center [370, 193] width 741 height 386
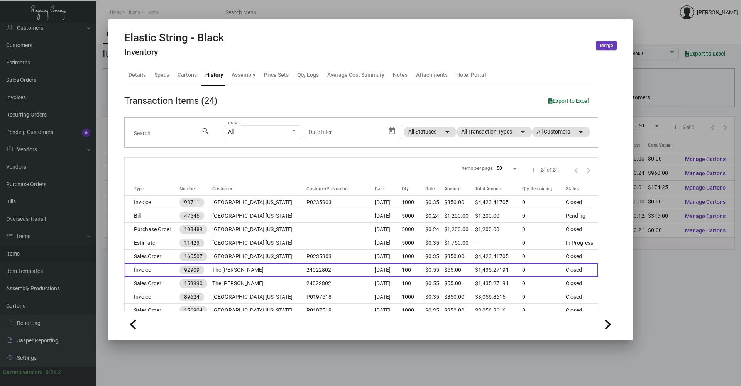
click at [233, 272] on td "The [PERSON_NAME]" at bounding box center [259, 270] width 94 height 14
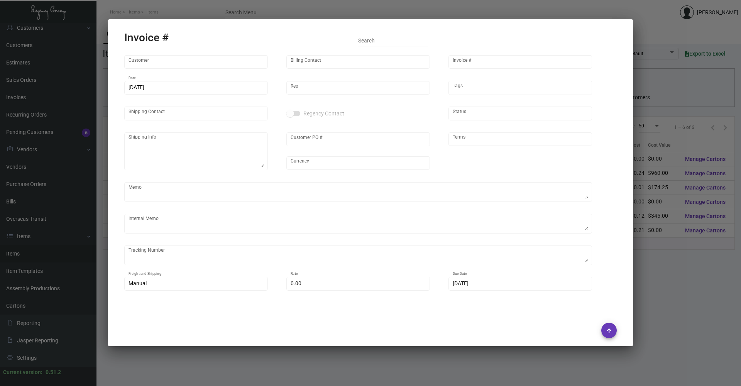
type input "The [PERSON_NAME]"
type input "Accounts Payable"
type input "92909"
type input "[DATE]"
type input "[PERSON_NAME]"
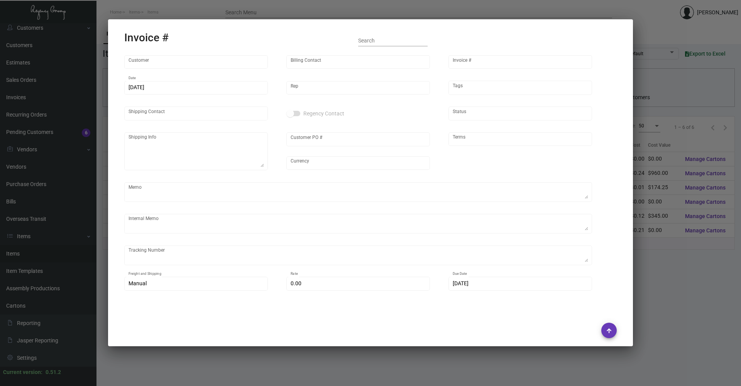
type input "[PERSON_NAME]"
type textarea "The [PERSON_NAME] NoMad - [PERSON_NAME] [STREET_ADDRESS][US_STATE]"
type input "24022802"
type input "United States Dollar $"
type input "Net 30"
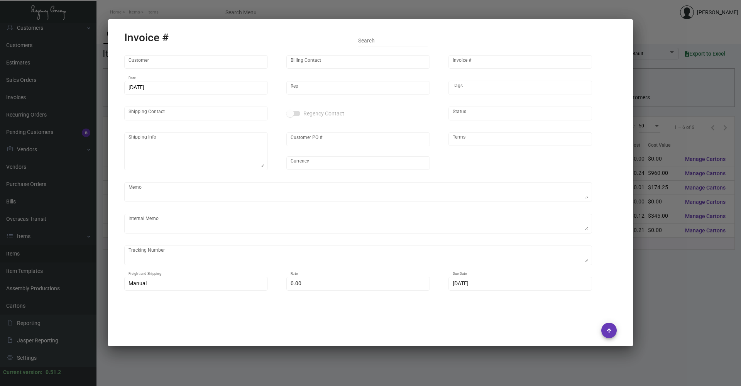
type textarea "SH- when you are shipping out the goods, please ask warehouse to ship out the t…"
type input "8.50000 %"
type input "[DATE]"
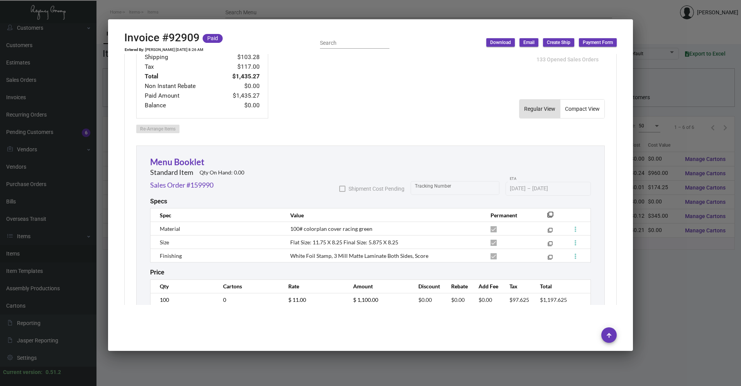
scroll to position [463, 0]
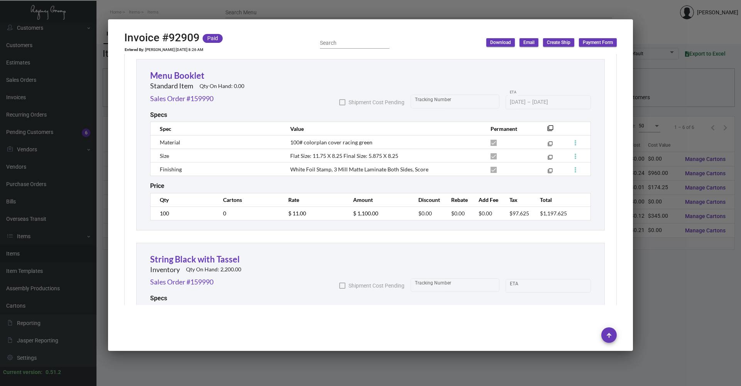
click at [172, 2] on div at bounding box center [370, 193] width 741 height 386
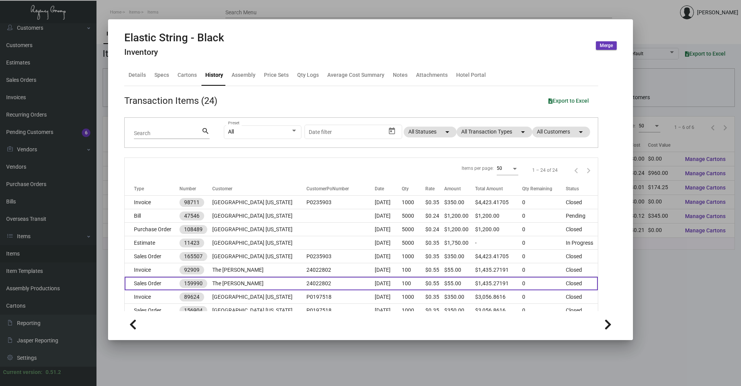
click at [229, 280] on td "The [PERSON_NAME]" at bounding box center [259, 284] width 94 height 14
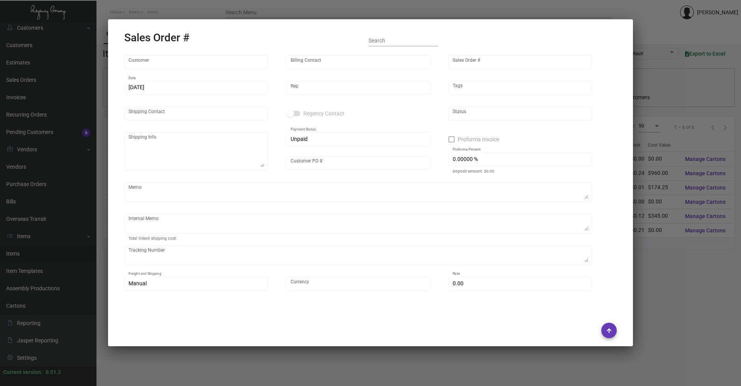
type input "The [PERSON_NAME]"
type input "Accounts Payable"
type input "159990"
type input "[DATE]"
type input "[PERSON_NAME]"
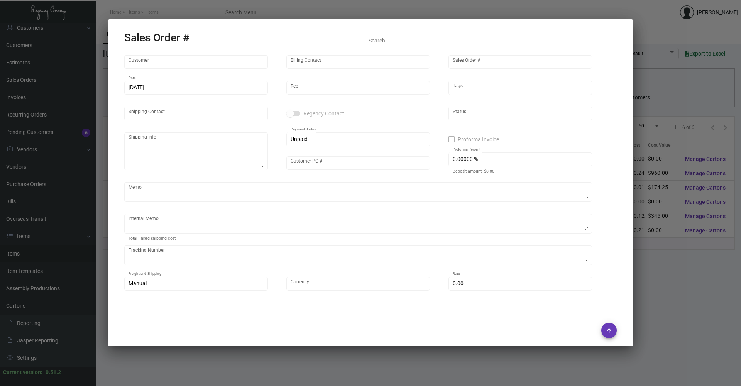
type input "[PERSON_NAME]"
type textarea "The [PERSON_NAME] NoMad - [PERSON_NAME] [STREET_ADDRESS][US_STATE]"
type input "24022802"
type textarea "SH- when you are shipping out the goods, please ask warehouse to ship out the t…"
type input "United States Dollar $"
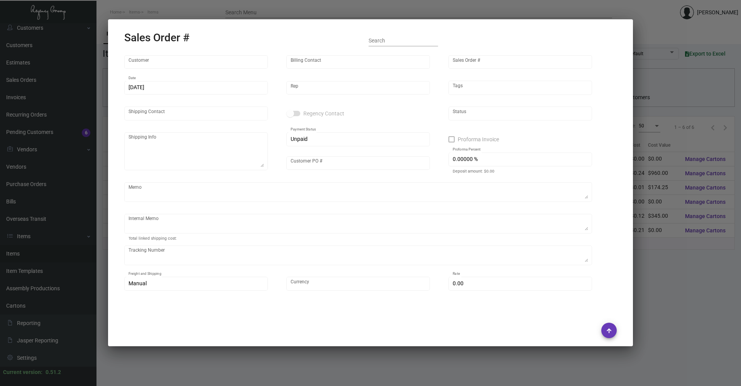
type input "8.50000 %"
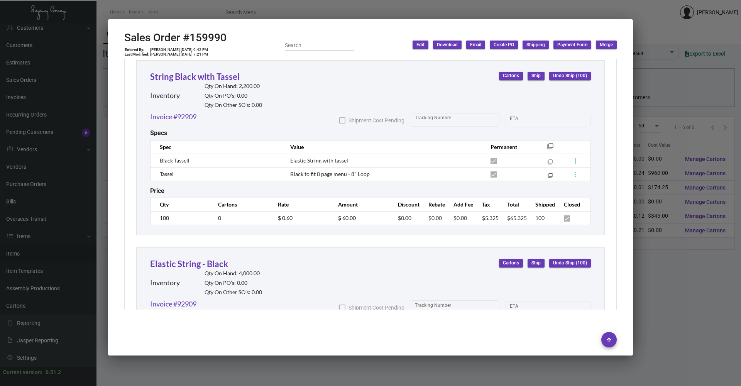
scroll to position [770, 0]
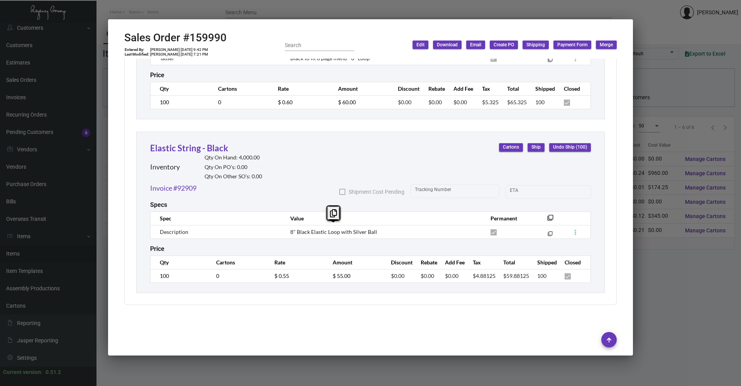
drag, startPoint x: 294, startPoint y: 230, endPoint x: 392, endPoint y: 227, distance: 97.4
click at [392, 227] on td "8" Black Elastic Loop with Silver Ball" at bounding box center [383, 232] width 200 height 14
drag, startPoint x: 392, startPoint y: 227, endPoint x: 314, endPoint y: 232, distance: 78.2
click at [314, 232] on span "8" Black Elastic Loop with Silver Ball" at bounding box center [333, 232] width 87 height 7
copy span "Elastic Loop with Silver Ball"
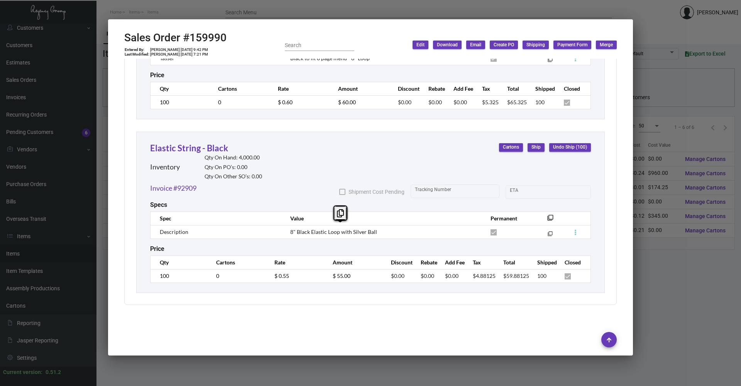
drag, startPoint x: 308, startPoint y: 230, endPoint x: 374, endPoint y: 227, distance: 66.1
click at [374, 227] on td "8" Black Elastic Loop with Silver Ball" at bounding box center [383, 232] width 200 height 14
copy span "8""
drag, startPoint x: 294, startPoint y: 229, endPoint x: 286, endPoint y: 229, distance: 8.1
click at [286, 229] on td "8" Black Elastic Loop with Silver Ball" at bounding box center [383, 232] width 200 height 14
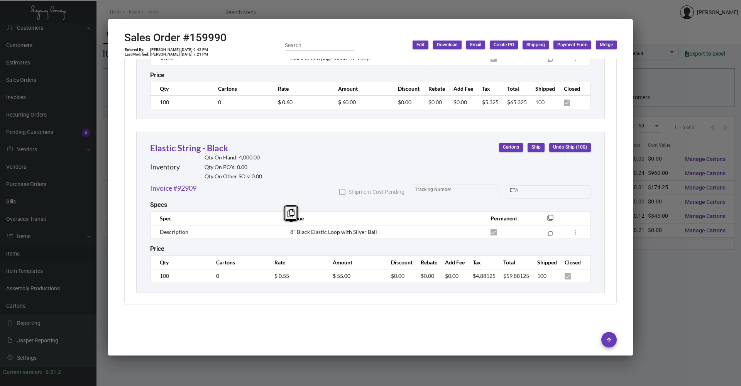
drag, startPoint x: 299, startPoint y: 243, endPoint x: 297, endPoint y: 234, distance: 8.7
click at [299, 245] on div "Price" at bounding box center [370, 248] width 441 height 7
drag, startPoint x: 307, startPoint y: 228, endPoint x: 295, endPoint y: 232, distance: 12.5
click at [295, 232] on span "8" Black Elastic Loop with Silver Ball" at bounding box center [333, 232] width 87 height 7
drag, startPoint x: 661, startPoint y: 24, endPoint x: 672, endPoint y: 16, distance: 13.8
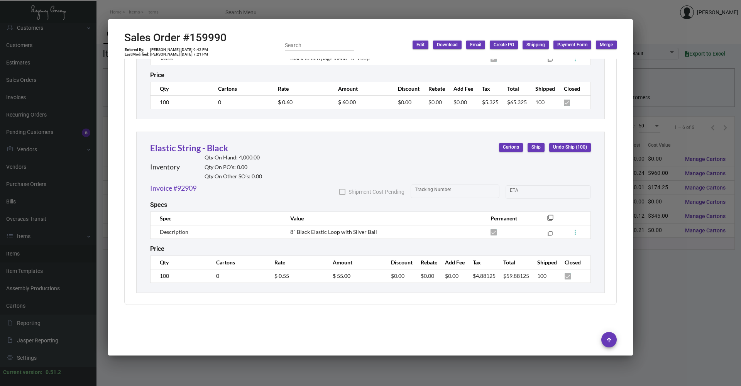
click at [662, 24] on div at bounding box center [370, 193] width 741 height 386
